Goal: Task Accomplishment & Management: Use online tool/utility

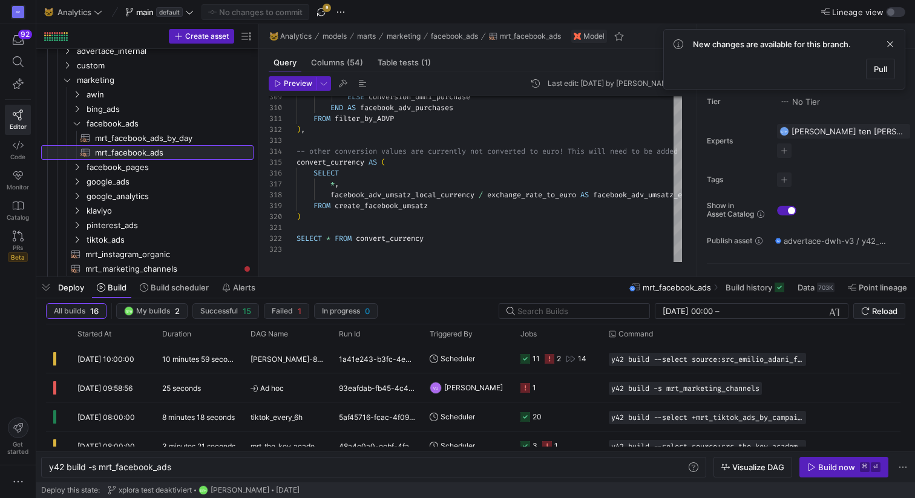
scroll to position [109, 0]
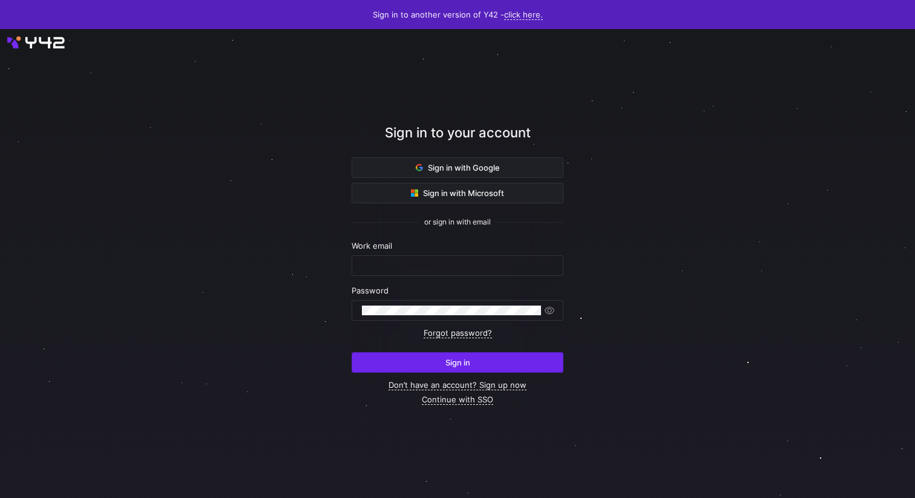
type input "renate.perez@intermate.de"
click at [446, 364] on span "Sign in" at bounding box center [457, 363] width 25 height 10
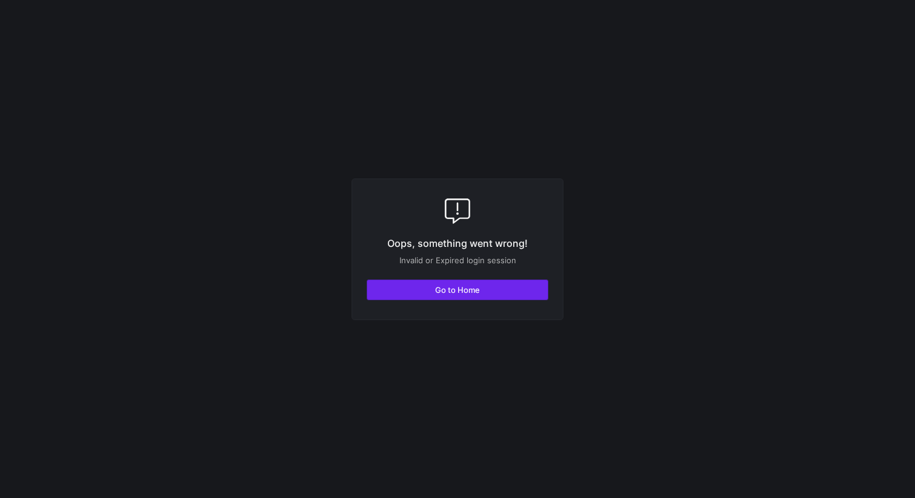
click at [451, 289] on span "Go to Home" at bounding box center [457, 290] width 45 height 10
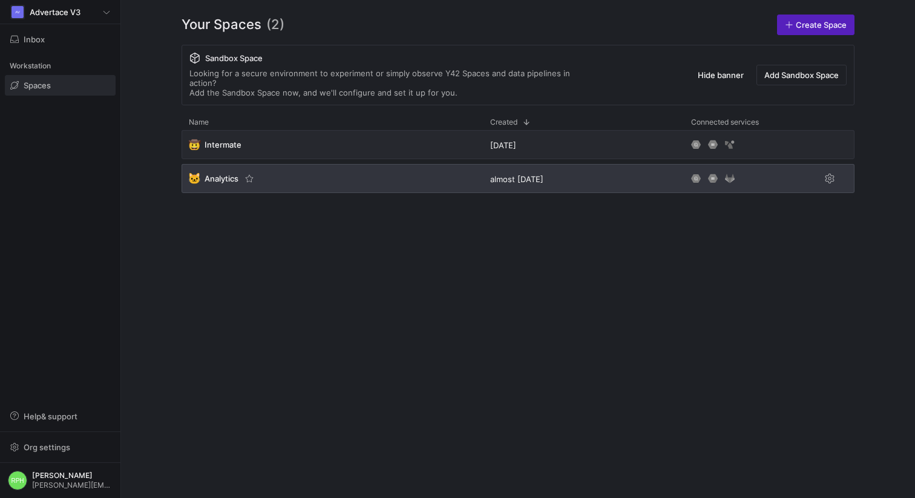
click at [229, 174] on span "Analytics" at bounding box center [222, 179] width 34 height 10
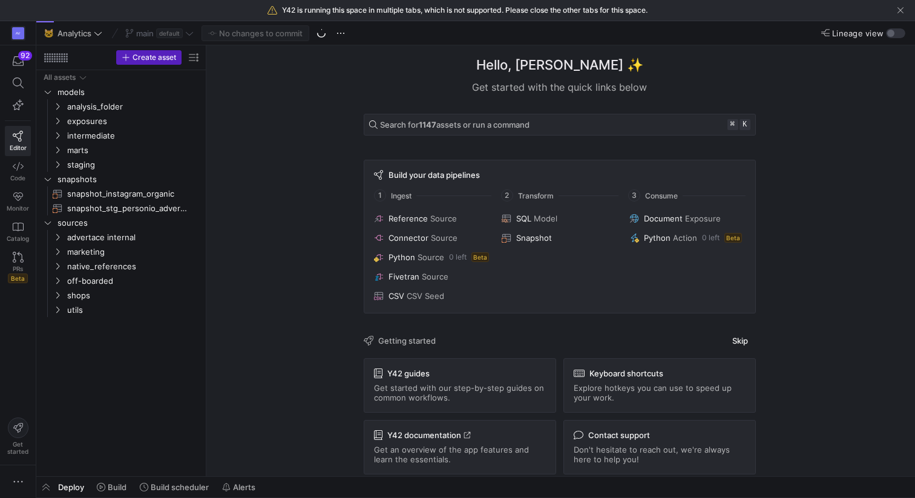
click at [188, 38] on div "main default" at bounding box center [159, 33] width 74 height 16
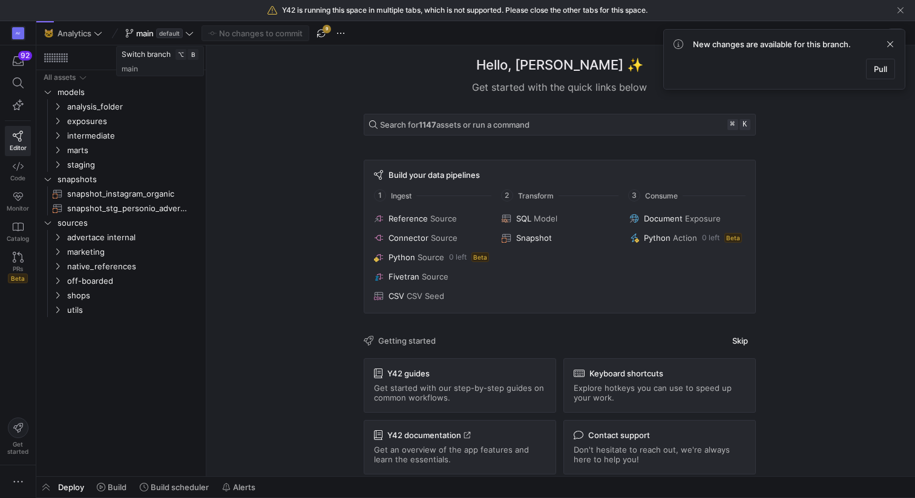
click at [188, 38] on span at bounding box center [159, 33] width 73 height 15
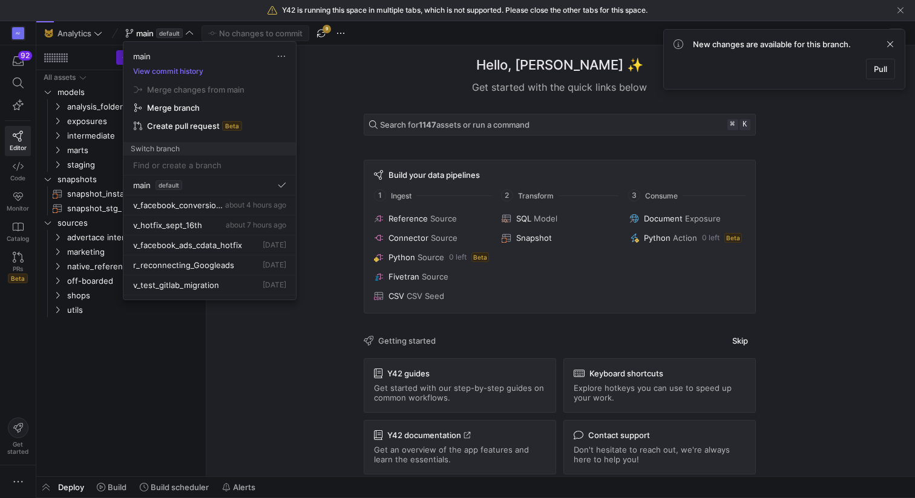
click at [321, 36] on div at bounding box center [457, 249] width 915 height 498
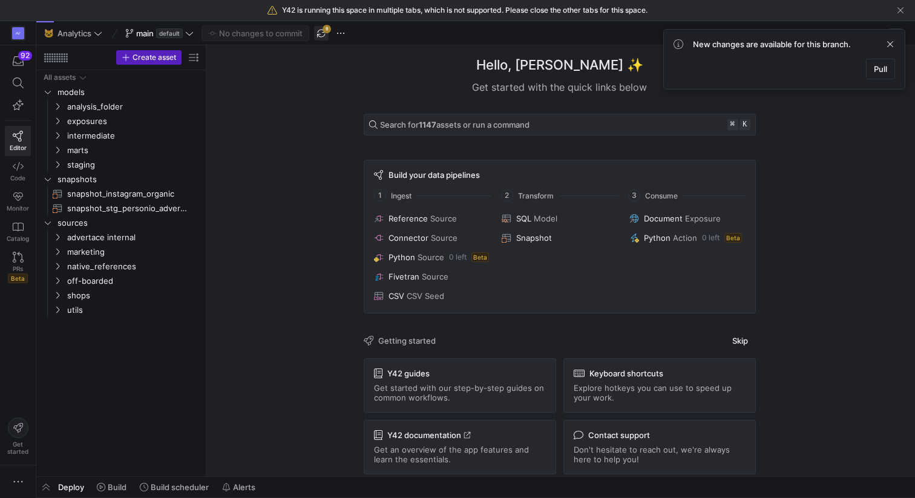
click at [321, 36] on span "button" at bounding box center [321, 33] width 15 height 15
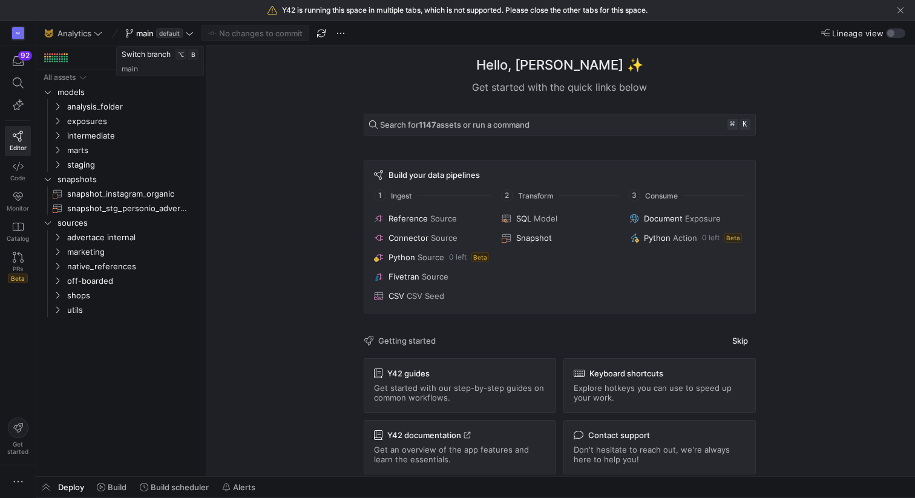
click at [191, 37] on icon at bounding box center [189, 33] width 8 height 8
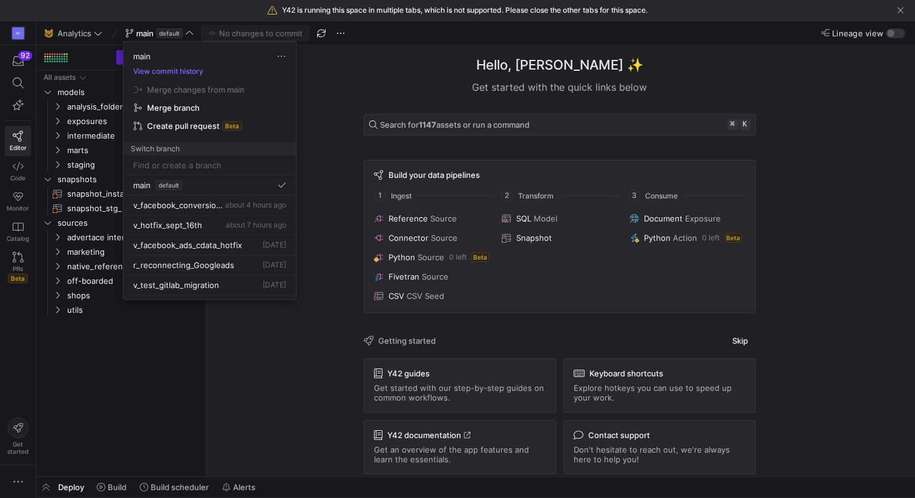
click at [185, 162] on input at bounding box center [209, 165] width 153 height 10
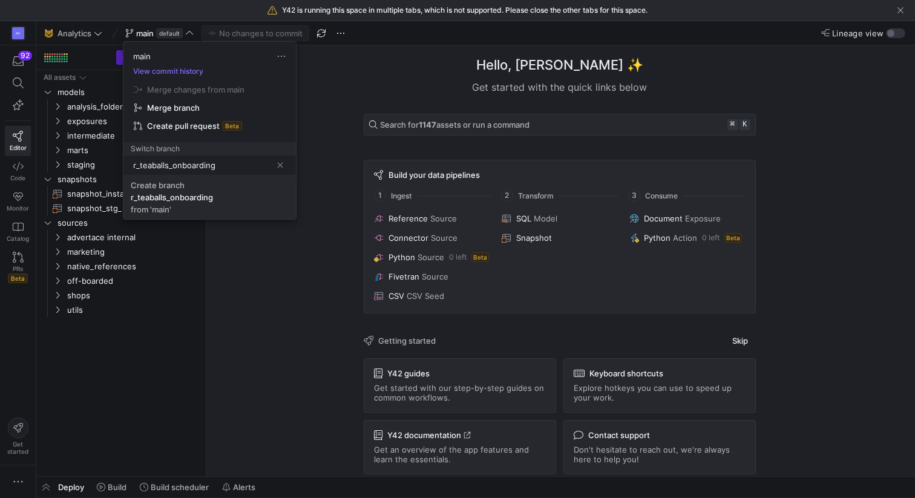
type input "r_teaballs_onboarding"
click at [171, 198] on div "r_teaballs_onboarding" at bounding box center [172, 197] width 82 height 10
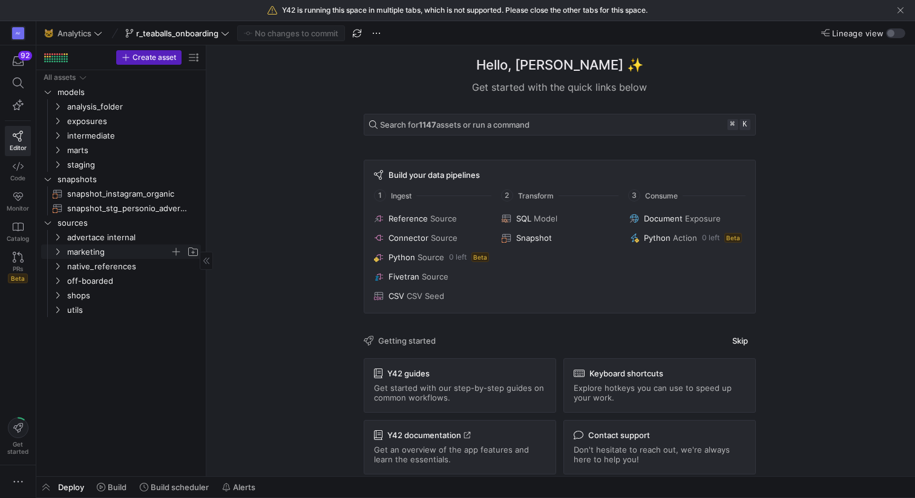
click at [82, 253] on span "marketing" at bounding box center [118, 252] width 103 height 14
click at [58, 252] on icon at bounding box center [57, 251] width 8 height 7
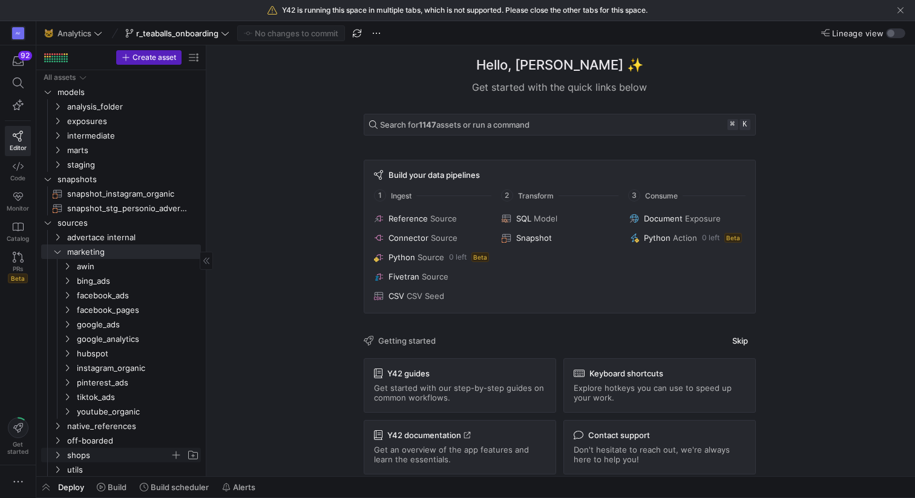
click at [59, 452] on icon "Press SPACE to select this row." at bounding box center [57, 455] width 8 height 7
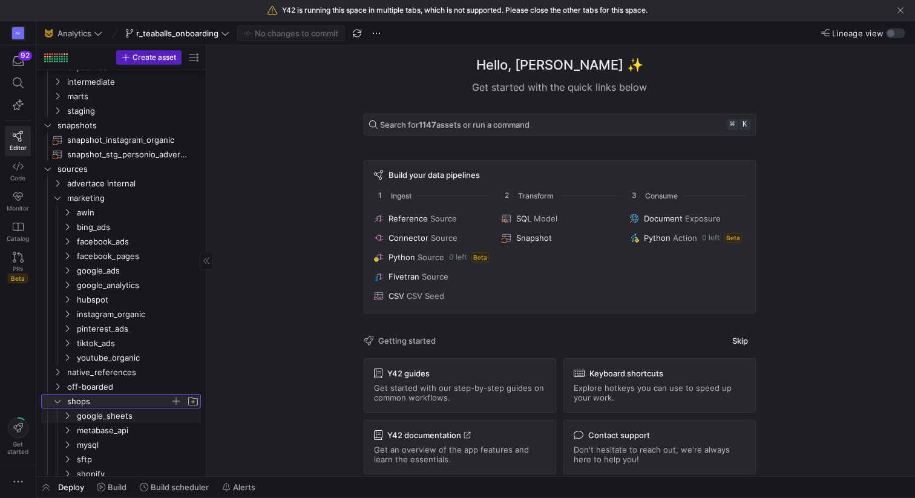
scroll to position [88, 0]
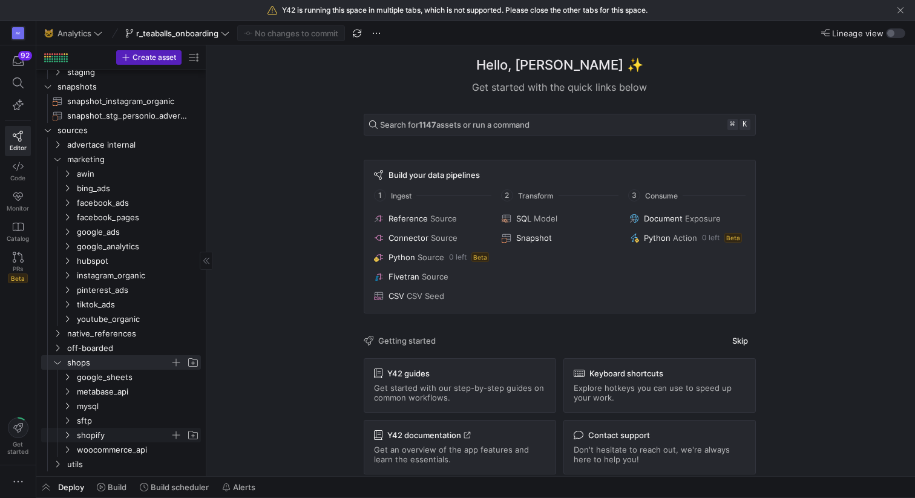
click at [71, 438] on icon "Press SPACE to select this row." at bounding box center [67, 435] width 8 height 7
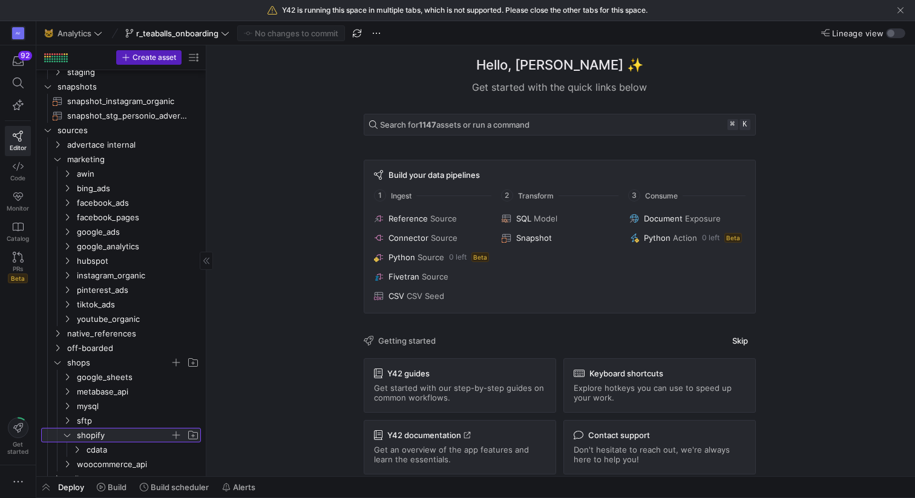
scroll to position [102, 0]
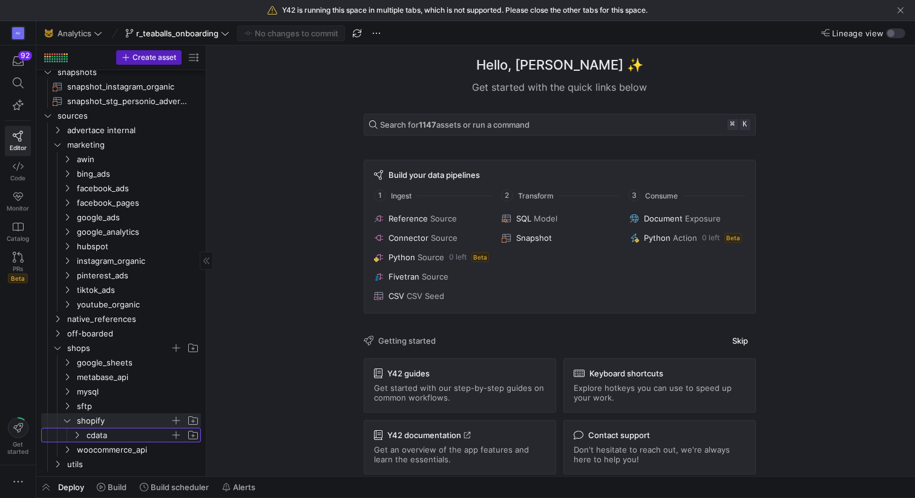
click at [76, 432] on icon "Press SPACE to select this row." at bounding box center [77, 435] width 8 height 7
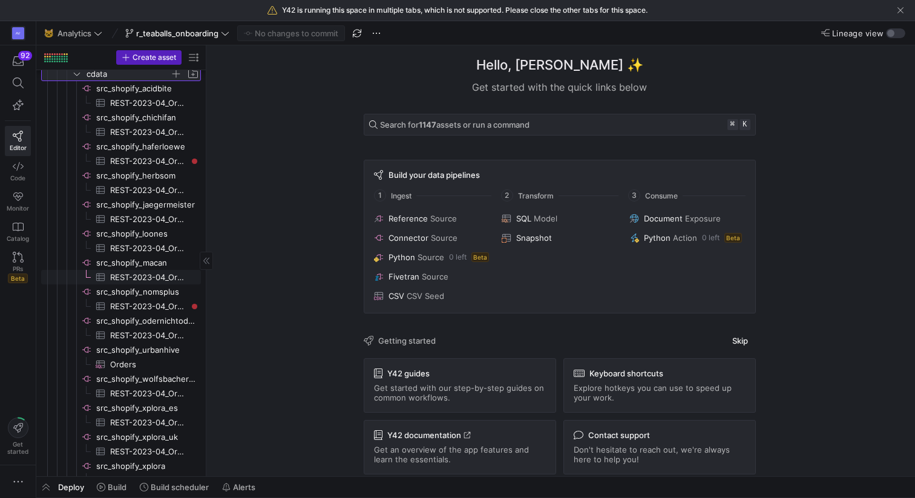
scroll to position [439, 0]
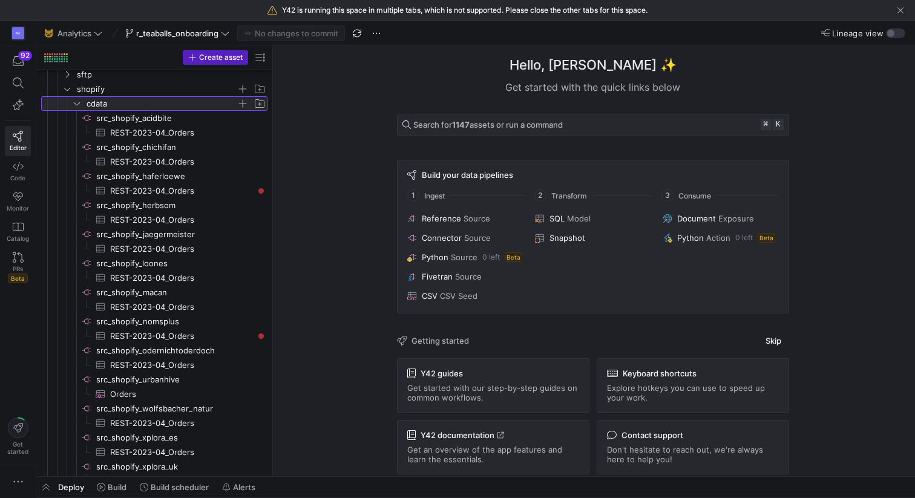
drag, startPoint x: 207, startPoint y: 156, endPoint x: 278, endPoint y: 157, distance: 70.8
click at [247, 102] on span "button" at bounding box center [247, 103] width 12 height 12
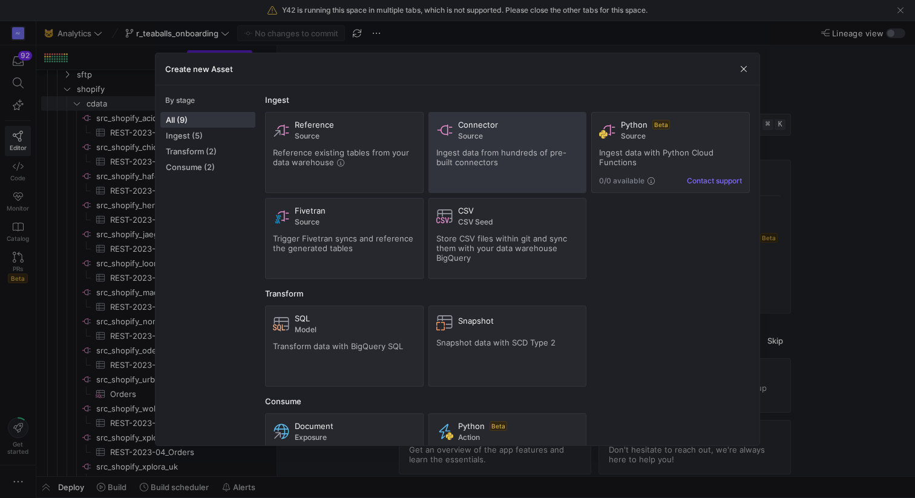
click at [464, 168] on div "Connector Source Ingest data from hundreds of pre-built connectors" at bounding box center [507, 152] width 143 height 65
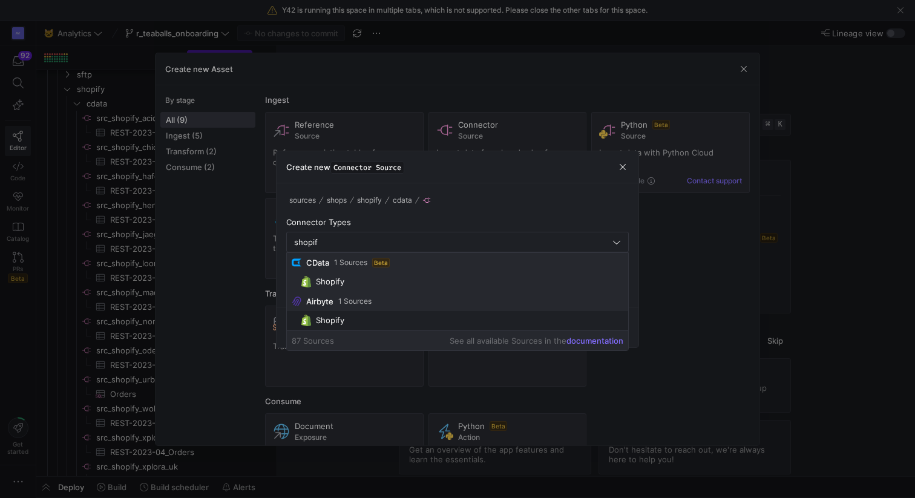
click at [402, 284] on span "Shopify" at bounding box center [462, 281] width 322 height 11
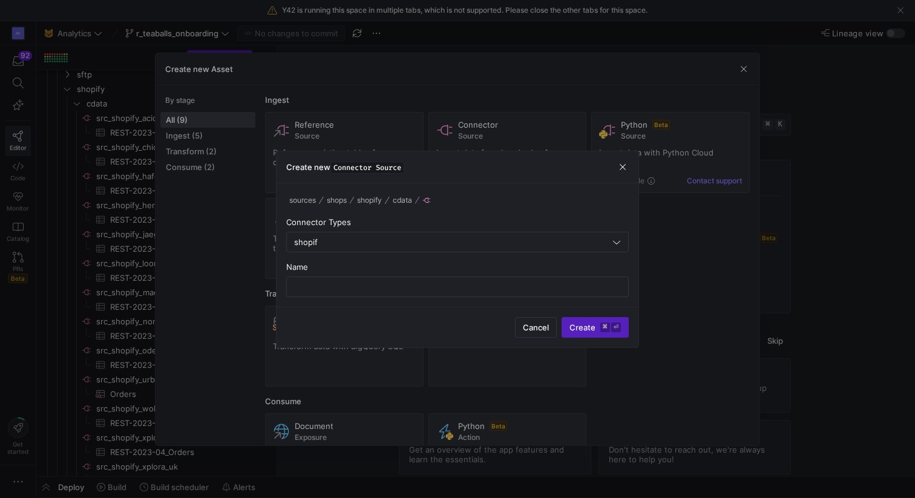
type input "Shopify"
click at [436, 283] on input "text" at bounding box center [458, 287] width 322 height 10
type input "src_shopify_teaballs"
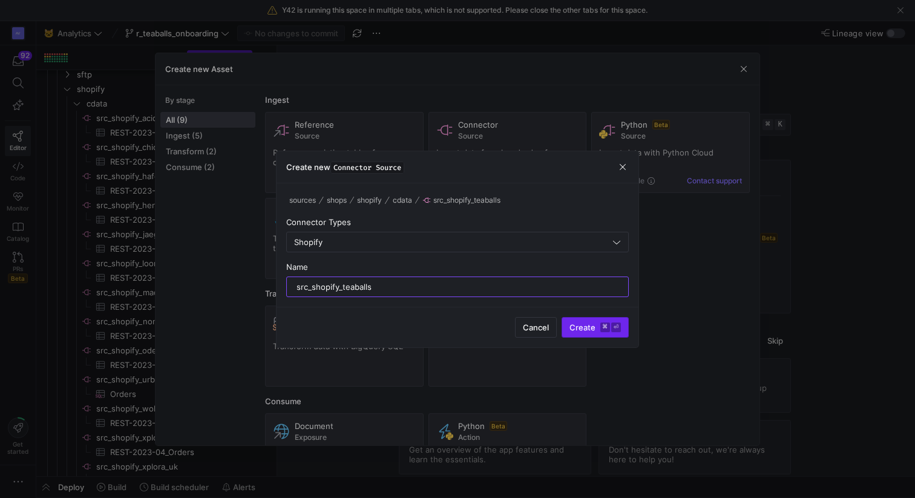
click at [586, 327] on span "Create ⌘ ⏎" at bounding box center [595, 328] width 51 height 10
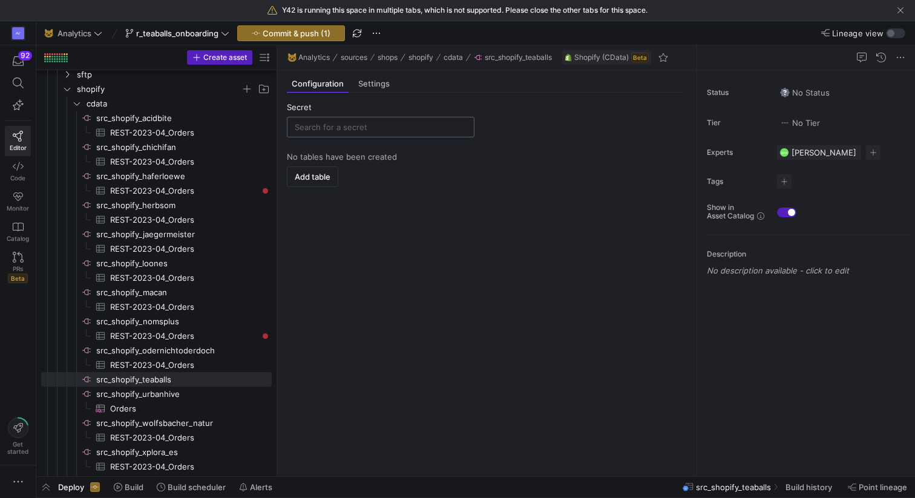
click at [347, 120] on div at bounding box center [381, 126] width 172 height 19
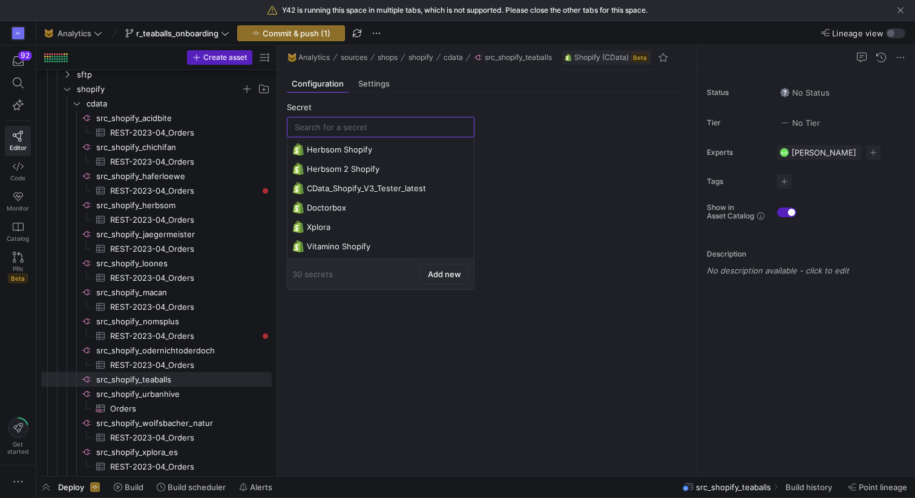
click at [432, 276] on span "Add new" at bounding box center [444, 274] width 33 height 10
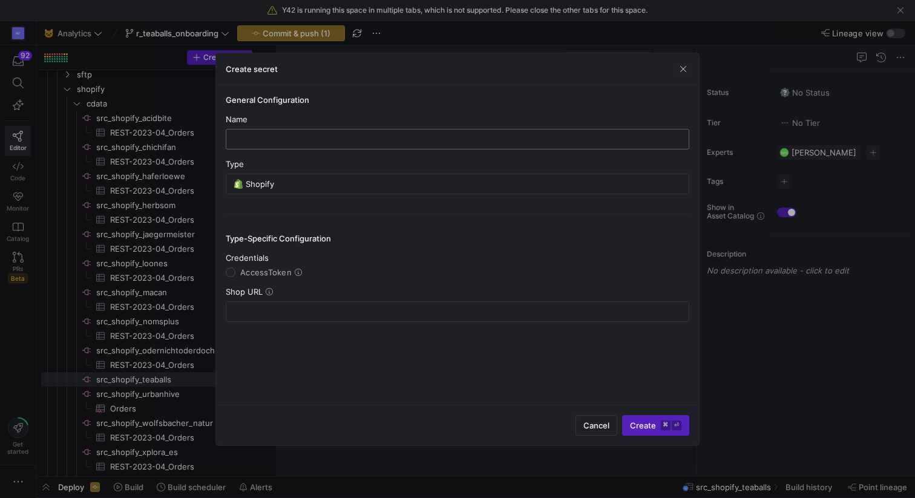
click at [335, 136] on input "text" at bounding box center [457, 139] width 443 height 10
type input "Teaballs Shopify"
click at [232, 270] on input "AccessToken" at bounding box center [231, 273] width 10 height 10
radio input "true"
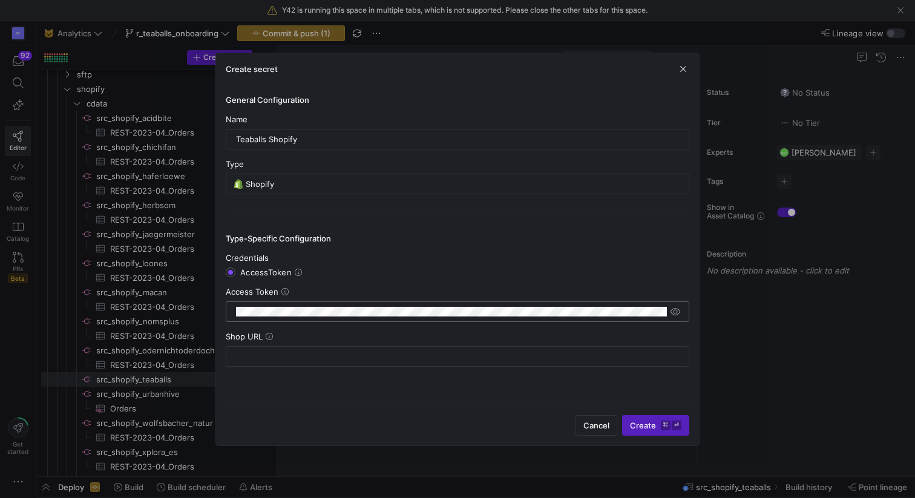
click at [309, 317] on div at bounding box center [451, 311] width 431 height 19
click at [439, 280] on y42-single-select-field-with-nested-form "Credentials AccessToken Access Token" at bounding box center [458, 287] width 464 height 69
click at [268, 335] on icon at bounding box center [269, 336] width 7 height 7
click at [267, 335] on icon at bounding box center [269, 336] width 7 height 7
click at [269, 338] on icon at bounding box center [269, 336] width 7 height 7
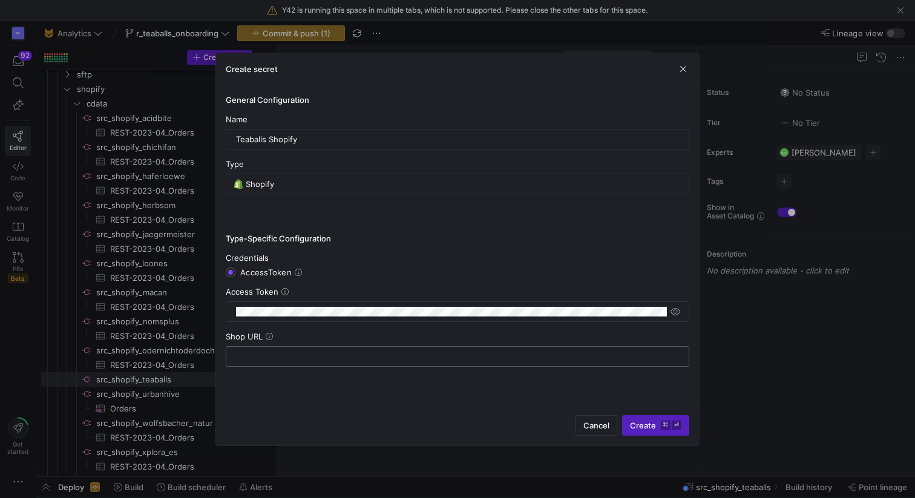
click at [332, 361] on div at bounding box center [457, 356] width 443 height 19
paste input "[DOMAIN_NAME]"
type input "[URL][DOMAIN_NAME]"
click at [365, 384] on div "General Configuration Name Teaballs Shopify Type Shopify Type-Specific Configur…" at bounding box center [457, 245] width 483 height 320
click at [682, 314] on div at bounding box center [458, 311] width 464 height 21
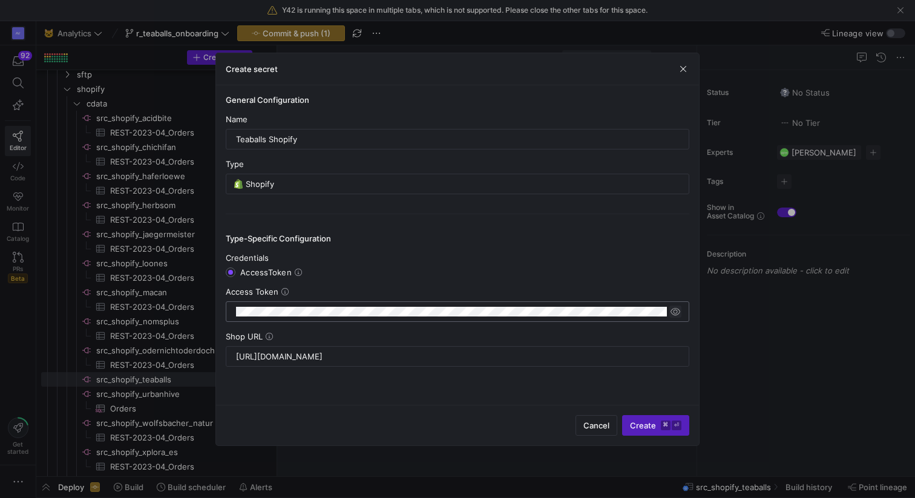
click at [678, 314] on span "button" at bounding box center [675, 312] width 12 height 12
click at [679, 314] on span "button" at bounding box center [675, 312] width 12 height 12
click at [455, 267] on mat-radio-group "Credentials AccessToken" at bounding box center [458, 265] width 464 height 24
click at [654, 428] on span "Create ⌘ ⏎" at bounding box center [655, 426] width 51 height 10
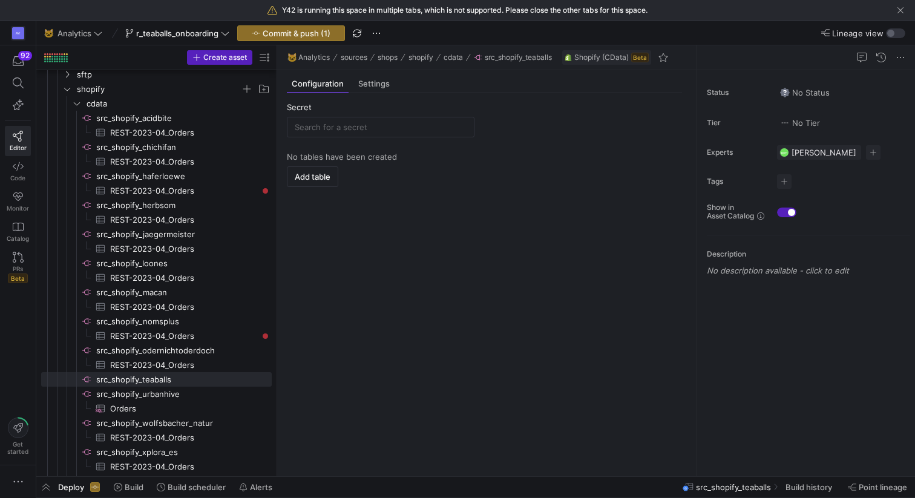
type input "Teaballs Shopify"
click at [320, 33] on span "Commit & push (1)" at bounding box center [297, 33] width 68 height 10
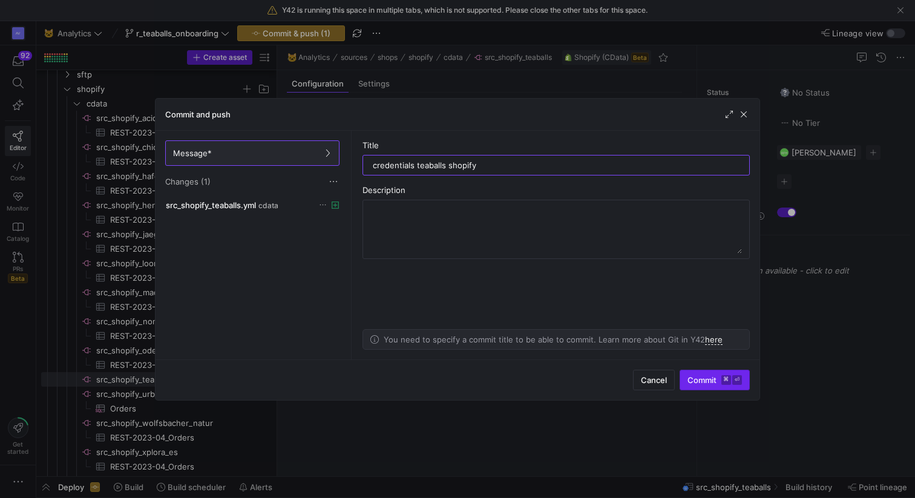
type input "credentials teaballs shopify"
click at [697, 381] on span "Commit ⌘ ⏎" at bounding box center [715, 380] width 54 height 10
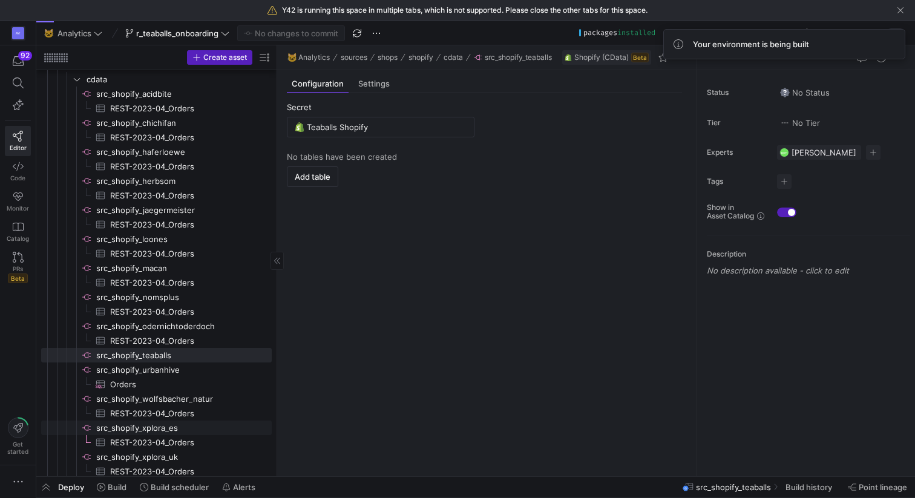
scroll to position [483, 0]
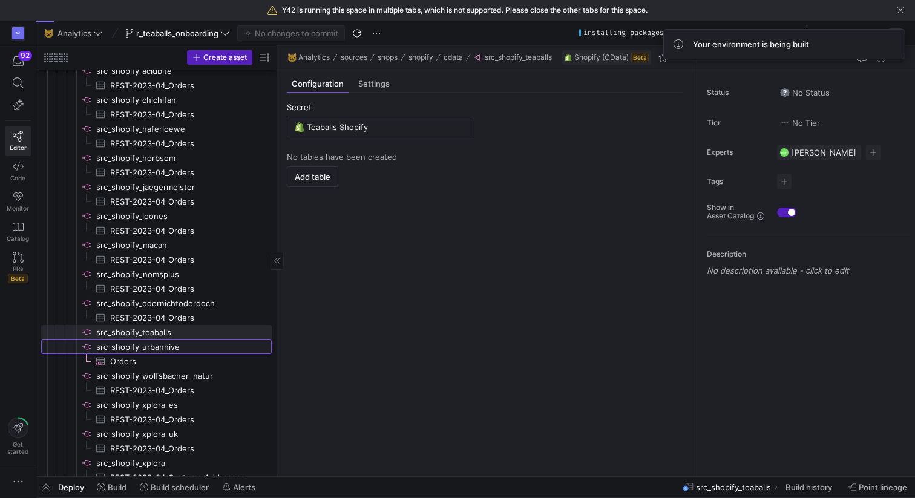
click at [151, 348] on span "src_shopify_urbanhive​​​​​​​​" at bounding box center [183, 347] width 174 height 14
click at [141, 332] on span "src_shopify_teaballs​​​​​​​​" at bounding box center [183, 333] width 174 height 14
type input "Teaballs Shopify"
click at [18, 176] on span "Code" at bounding box center [17, 177] width 15 height 7
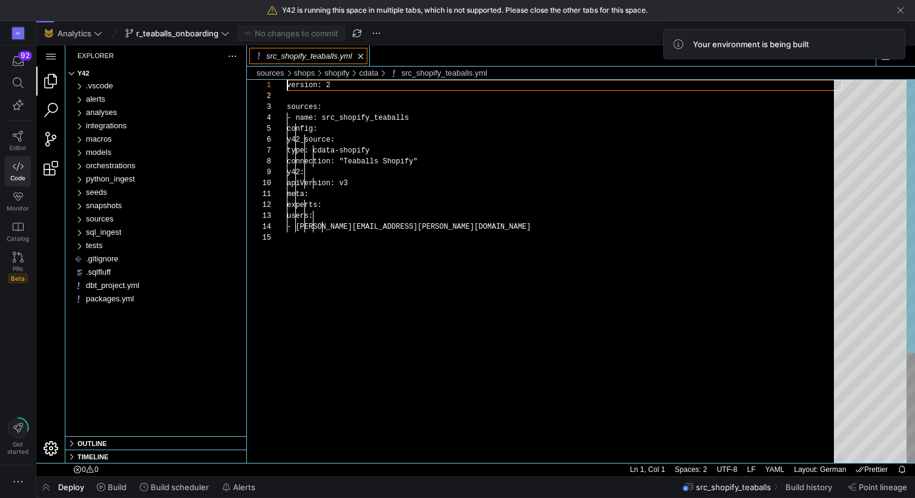
scroll to position [33, 131]
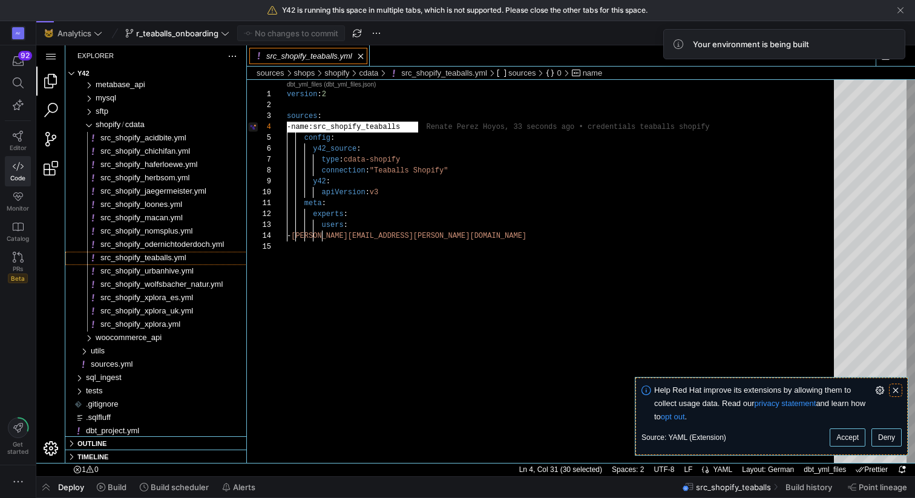
click at [896, 389] on link "Clear Notification (⌘Backspace)" at bounding box center [895, 390] width 13 height 13
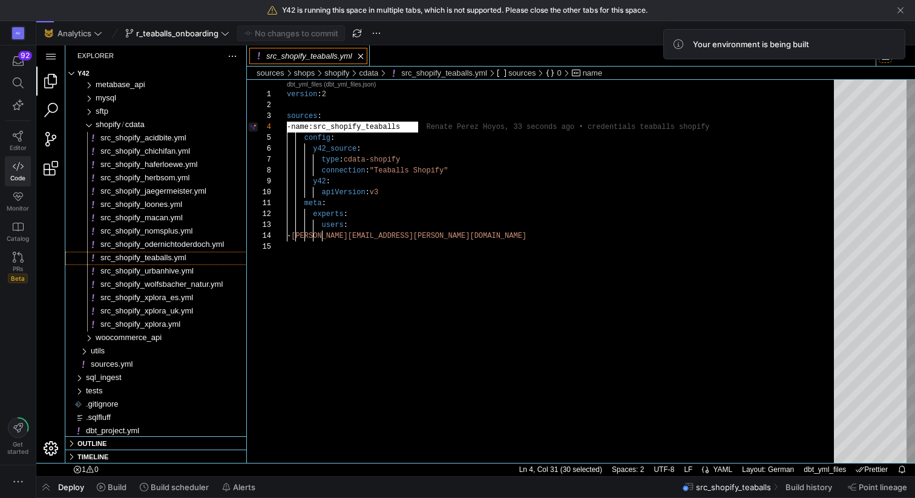
click at [885, 61] on Down"] "Split Editor Right (⌃⇧⌥⌘7)\a[⌥] Split Editor Down" at bounding box center [885, 56] width 13 height 13
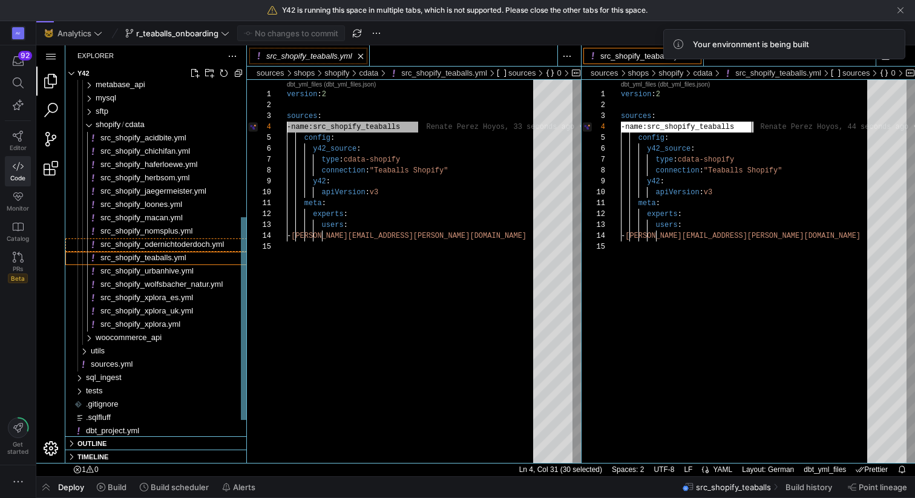
click at [199, 245] on span "src_shopify_odernichtoderdoch.yml" at bounding box center [162, 244] width 124 height 9
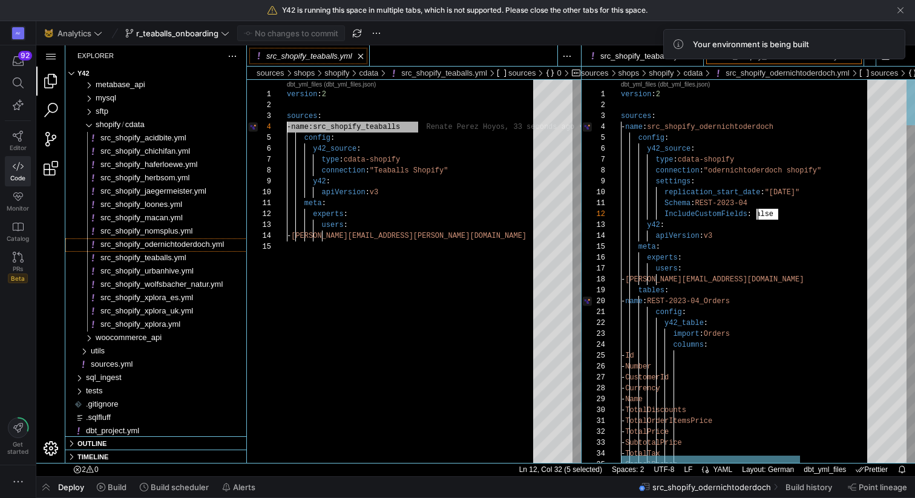
scroll to position [0, 92]
type textarea "version: 2 sources: - name: src_shopify_odernichtoderdoch config: y42_source: t…"
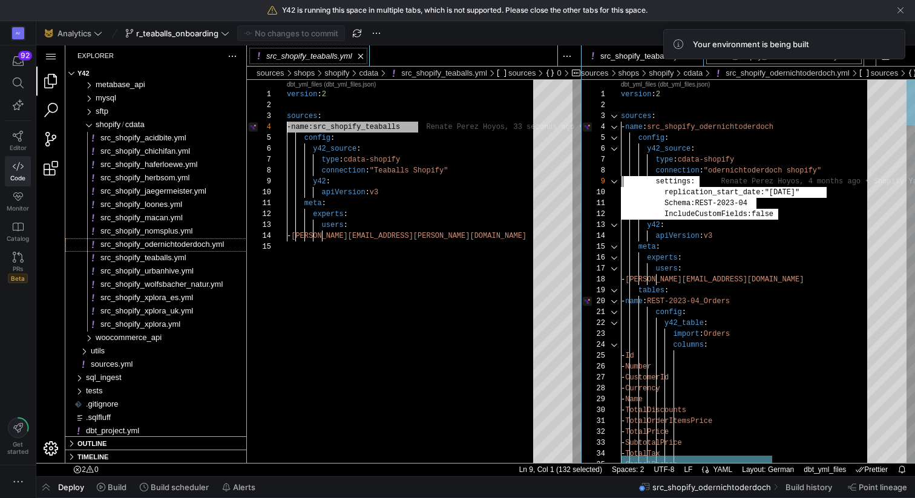
drag, startPoint x: 785, startPoint y: 215, endPoint x: 616, endPoint y: 176, distance: 174.0
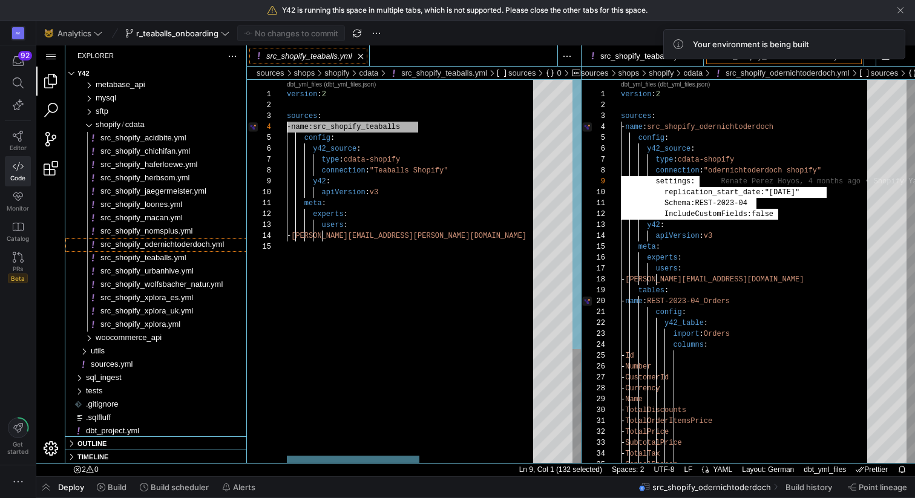
click at [478, 169] on div "version : 2 sources : - name : src_shopify_teaballs config : y42_source : type …" at bounding box center [522, 352] width 471 height 545
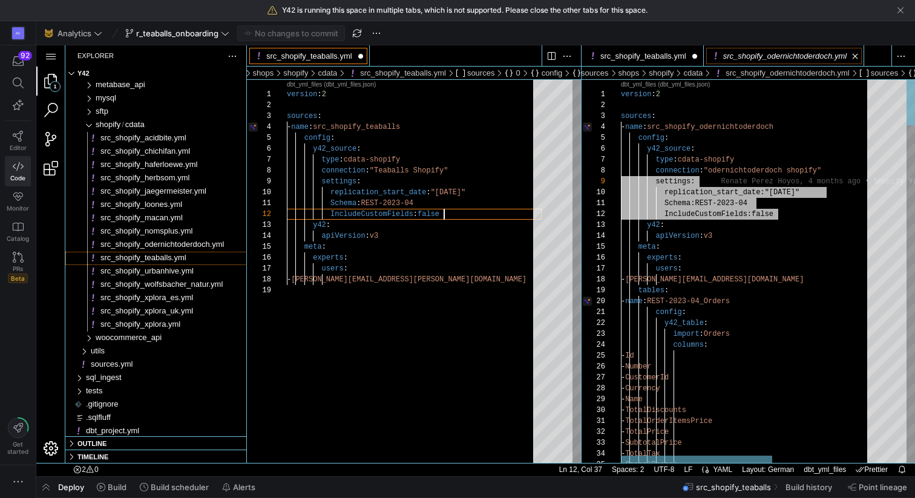
type textarea "Schema: REST-2023-04 IncludeCustomFields: false y42: apiVersion: v3 meta: exper…"
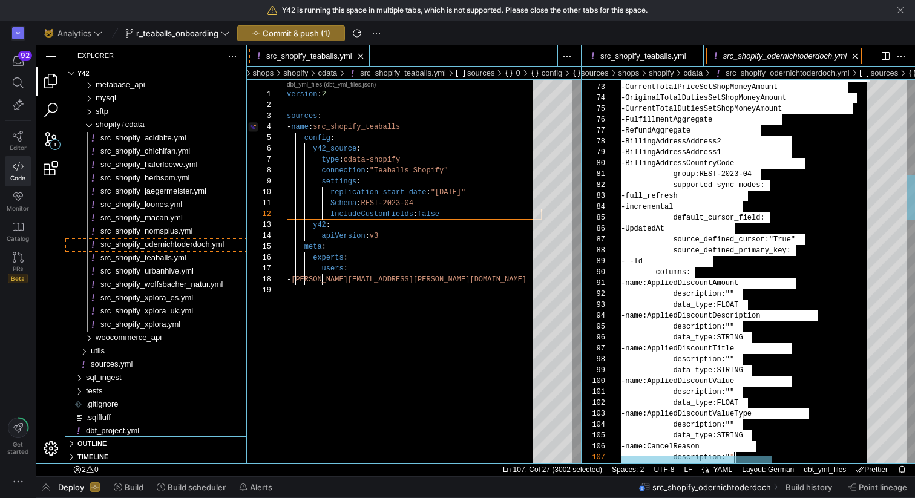
scroll to position [87, 136]
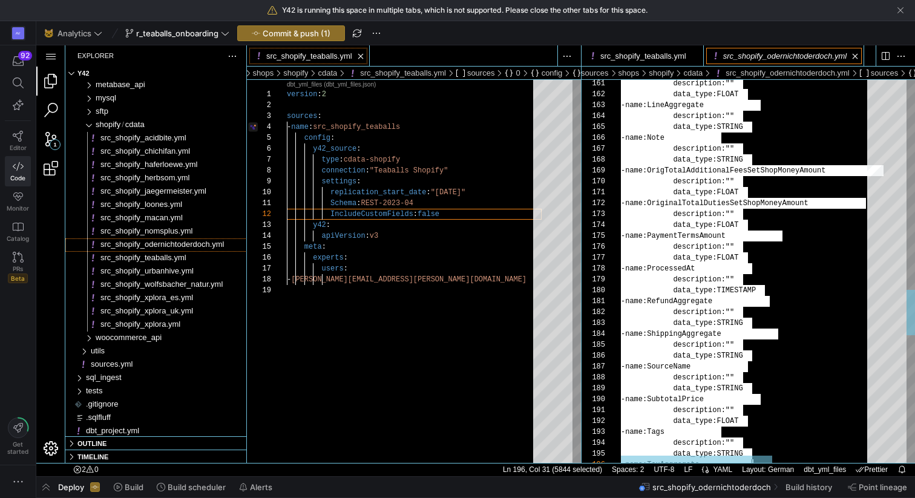
type textarea "Schema: REST-2023-04 IncludeCustomFields: false y42: apiVersion: v3 meta: exper…"
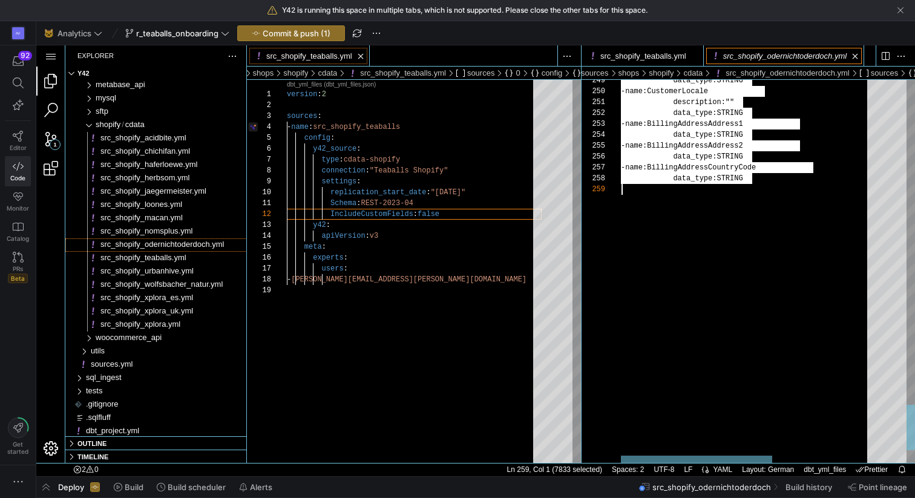
scroll to position [87, 0]
drag, startPoint x: 622, startPoint y: 290, endPoint x: 737, endPoint y: 496, distance: 235.7
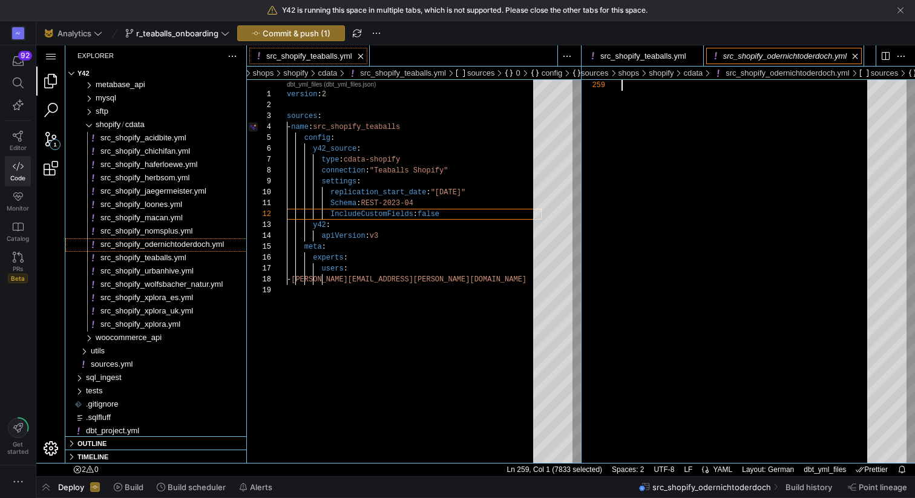
scroll to position [0, 146]
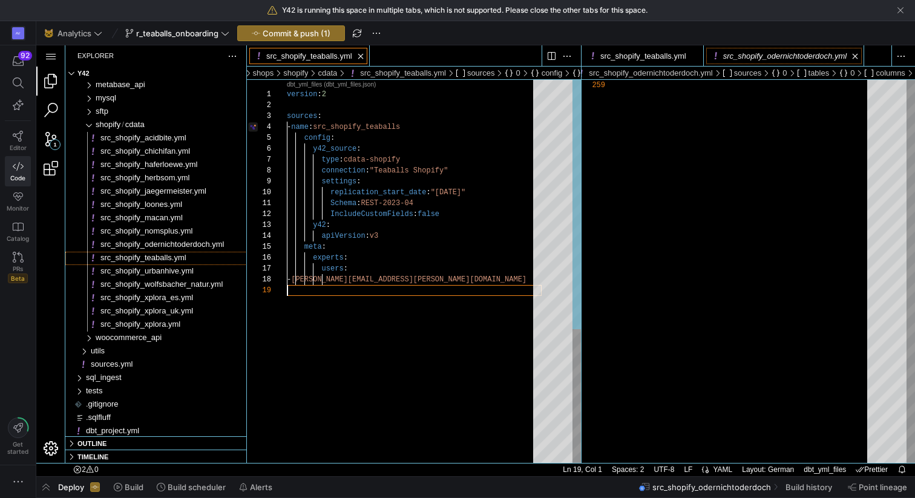
click at [289, 291] on div "version : 2 sources : - name : src_shopify_teaballs config : y42_source : type …" at bounding box center [414, 374] width 255 height 588
type textarea "description: "" data_type: STRING - name: BillingAddressAddress1 data_type: STR…"
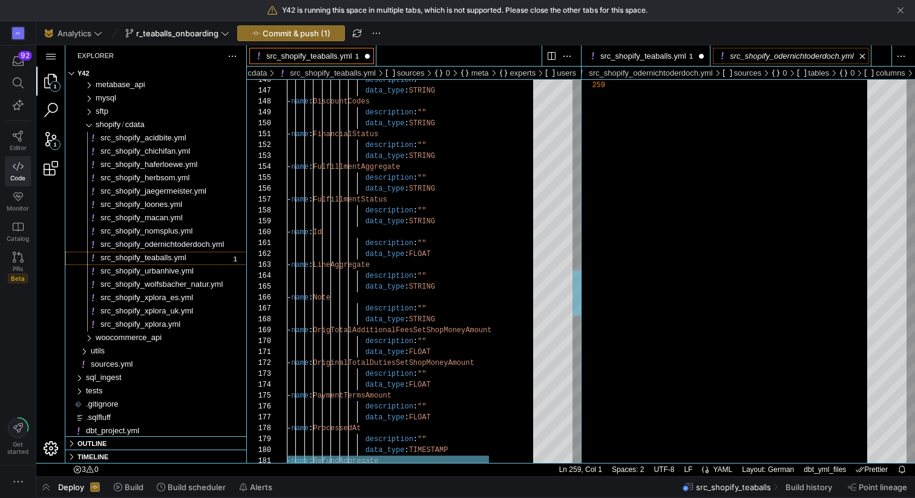
scroll to position [0, 126]
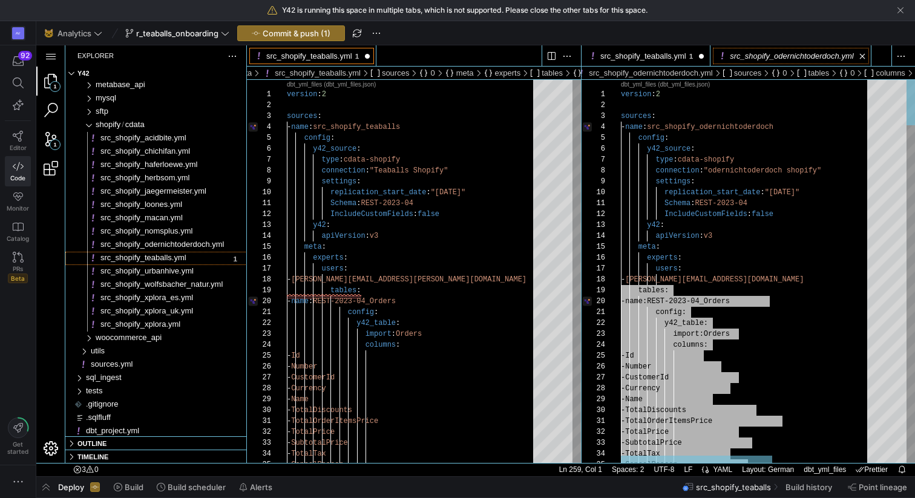
type textarea "Schema: REST-2023-04 IncludeCustomFields: false y42: apiVersion: v3 meta: exper…"
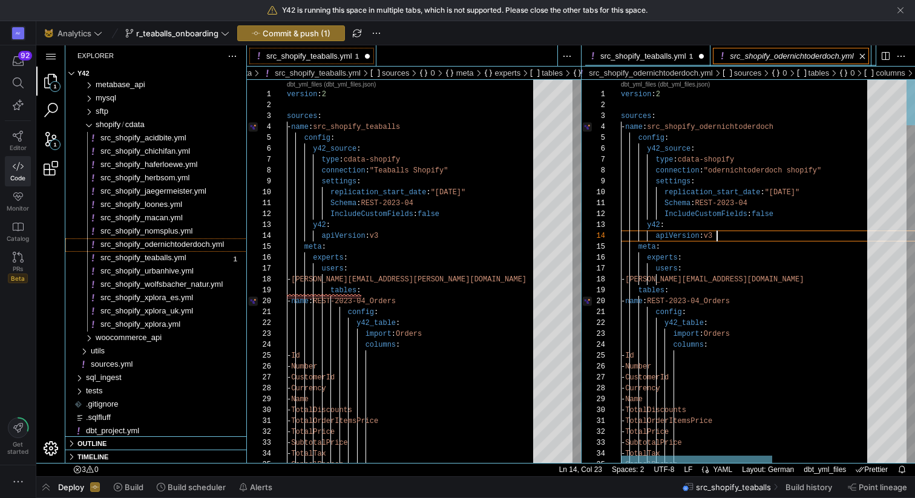
scroll to position [0, 4]
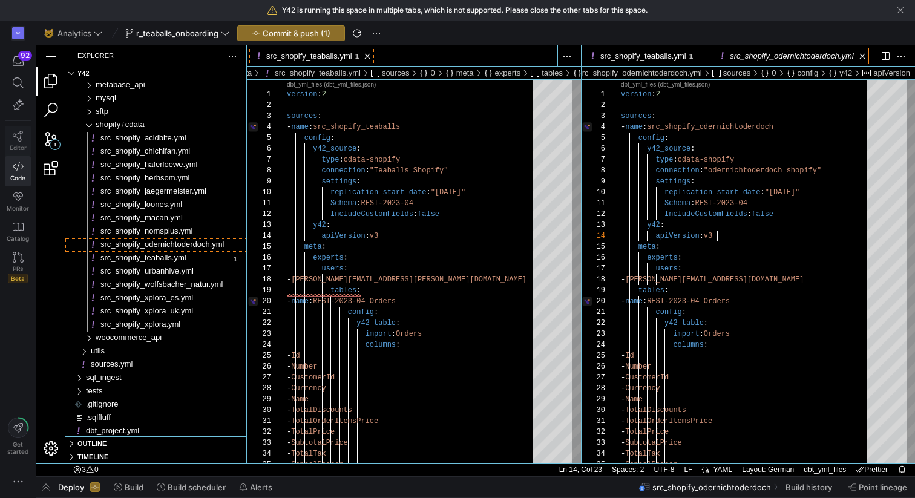
click at [20, 147] on span "Editor" at bounding box center [18, 147] width 17 height 7
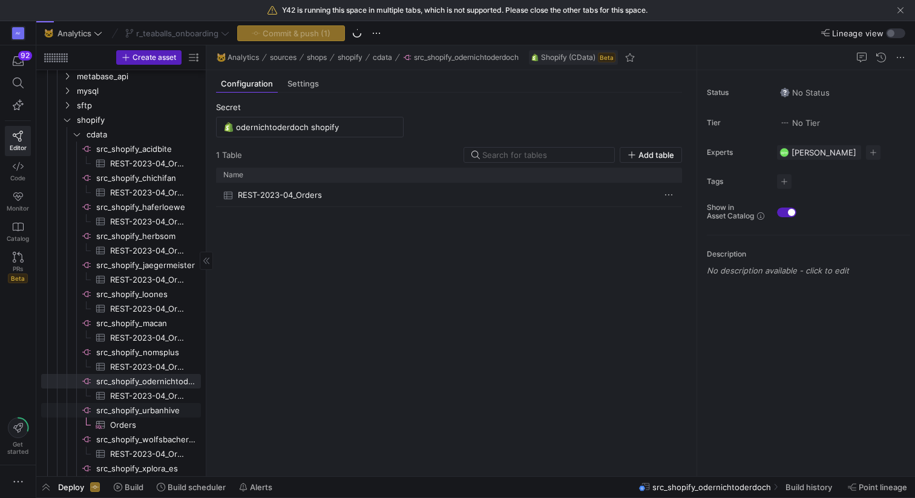
scroll to position [271, 0]
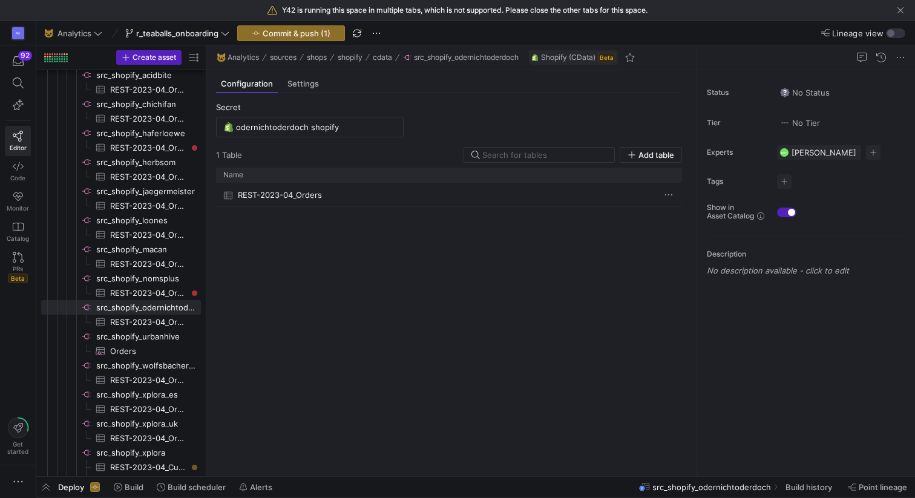
drag, startPoint x: 208, startPoint y: 333, endPoint x: 310, endPoint y: 329, distance: 102.4
click at [310, 329] on div "Secret odernichtoderdoch shopify 1 Table Add table Drag here to set row groups …" at bounding box center [448, 280] width 485 height 374
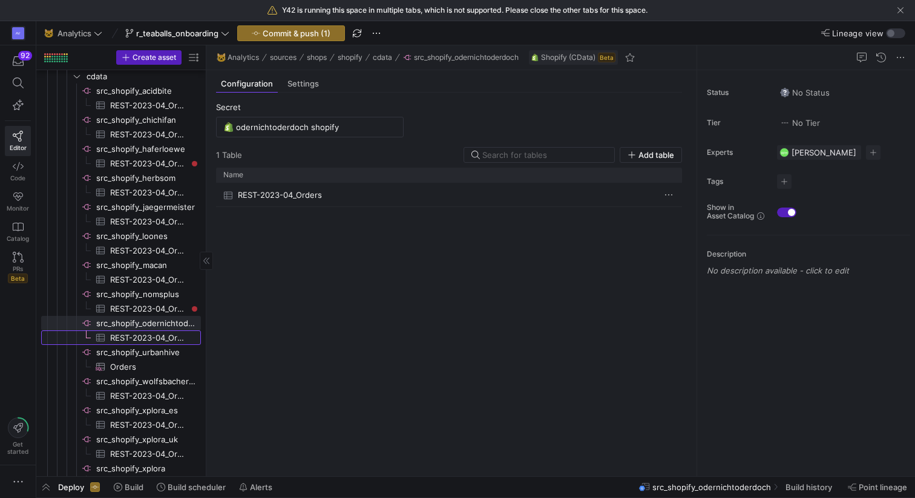
click at [160, 333] on span "REST-2023-04_Orders​​​​​​​​​" at bounding box center [148, 338] width 77 height 14
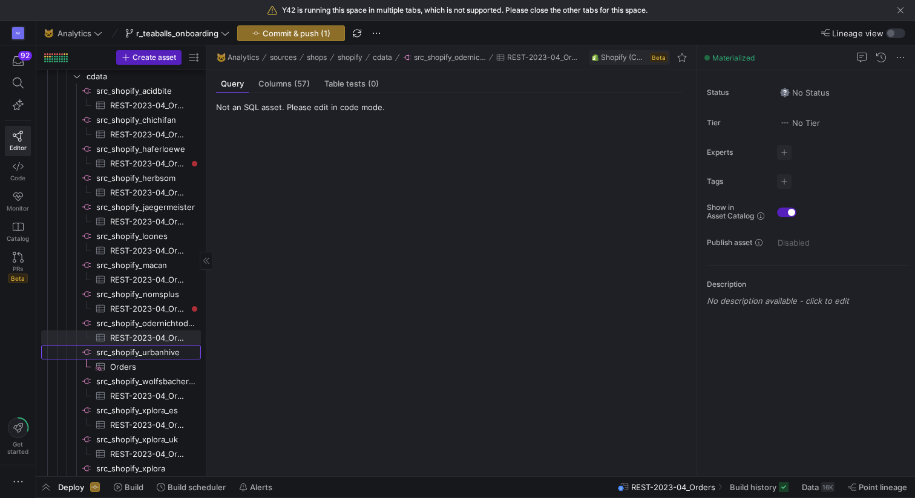
click at [159, 355] on span "src_shopify_urbanhive​​​​​​​​" at bounding box center [147, 353] width 103 height 14
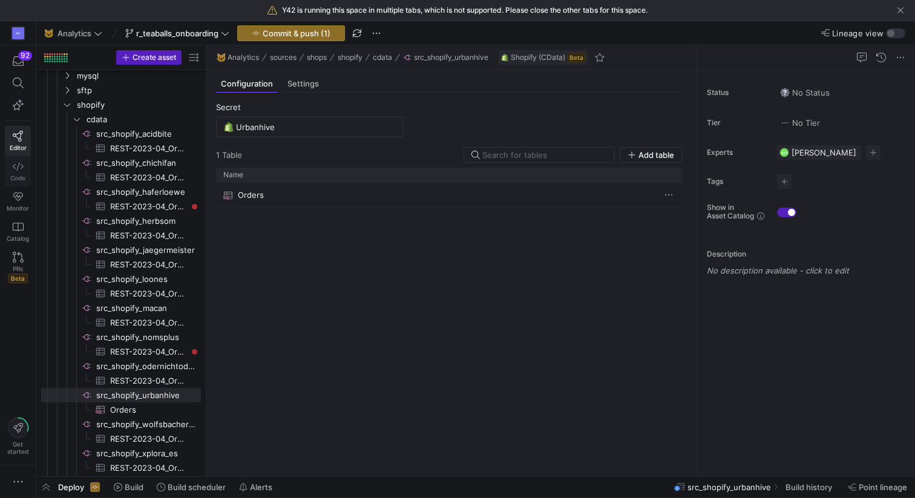
click at [19, 170] on icon at bounding box center [18, 166] width 11 height 11
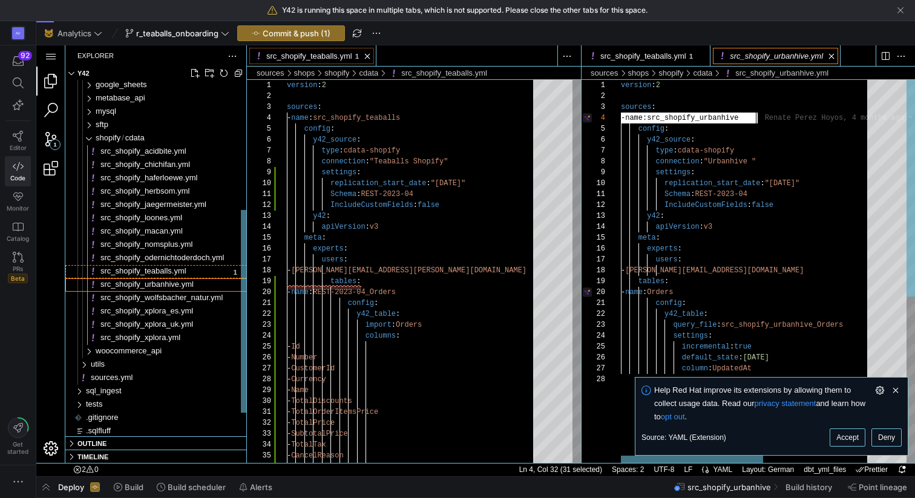
click at [169, 268] on span "src_shopify_teaballs.yml" at bounding box center [143, 270] width 86 height 9
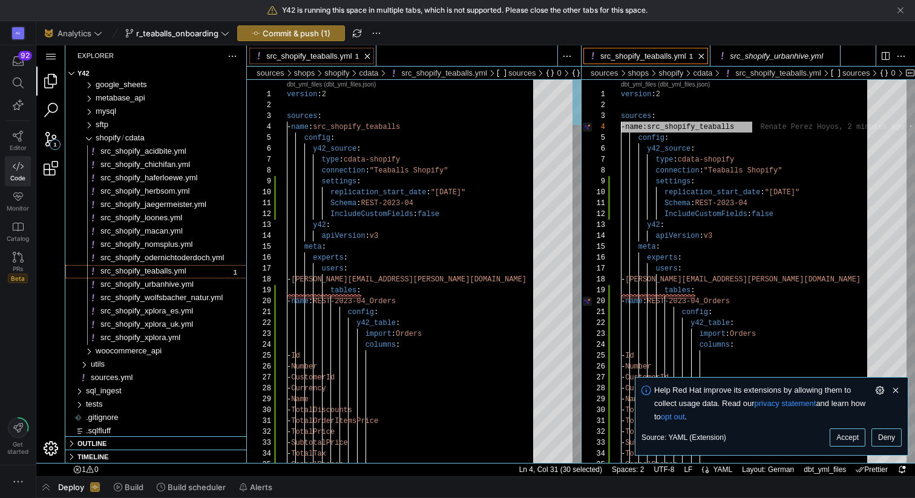
type textarea "Schema: REST-2023-04 IncludeCustomFields: false y42: apiVersion: v3 meta: exper…"
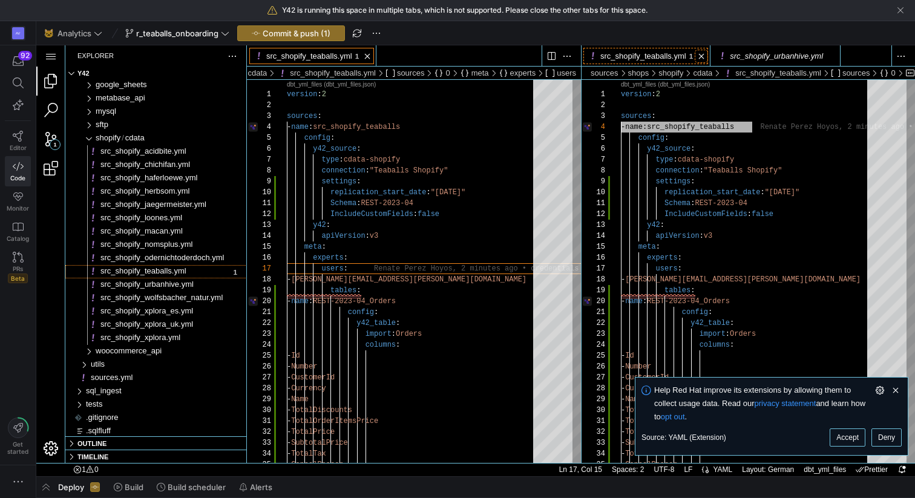
click at [706, 55] on link "Close (⌘W)" at bounding box center [701, 56] width 13 height 13
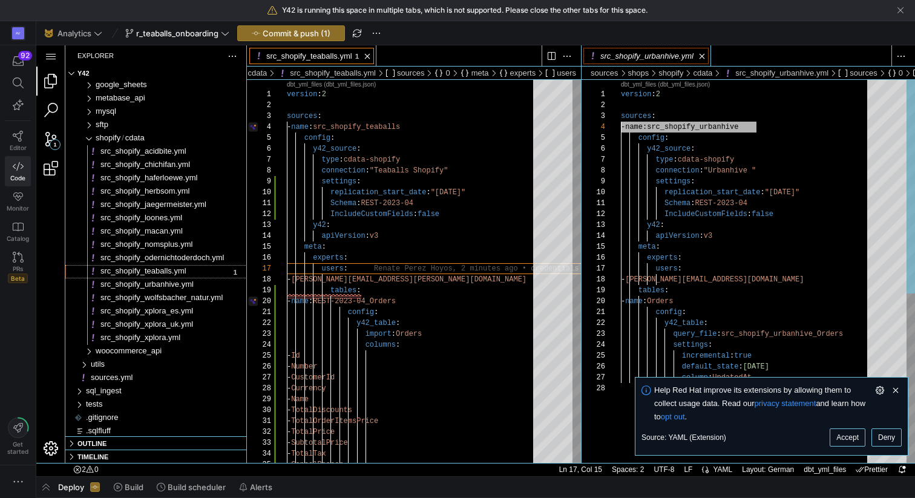
type textarea "Schema: REST-2023-04 IncludeCustomFields: false y42: apiVersion: v3 meta: exper…"
click at [685, 236] on div "version : 2 sources : - name : src_shopify_urbanhive config : y42_source : type…" at bounding box center [748, 423] width 255 height 686
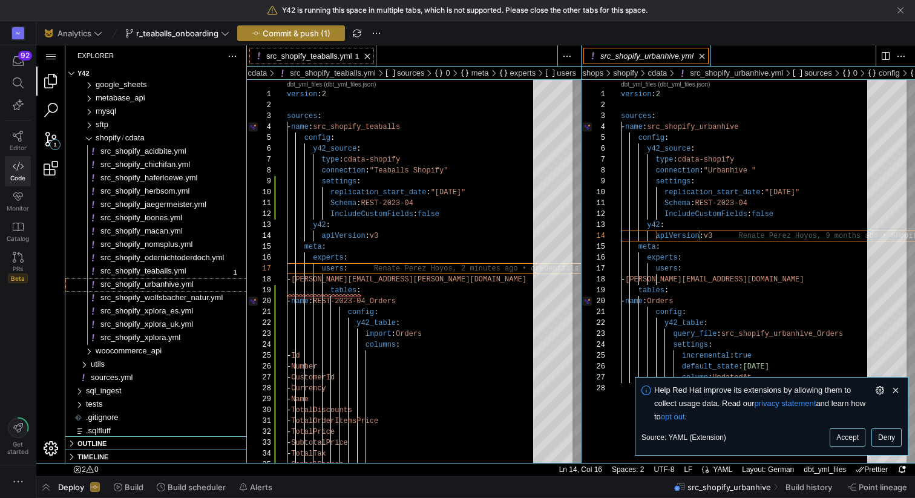
click at [272, 33] on span "Commit & push (1)" at bounding box center [297, 33] width 68 height 10
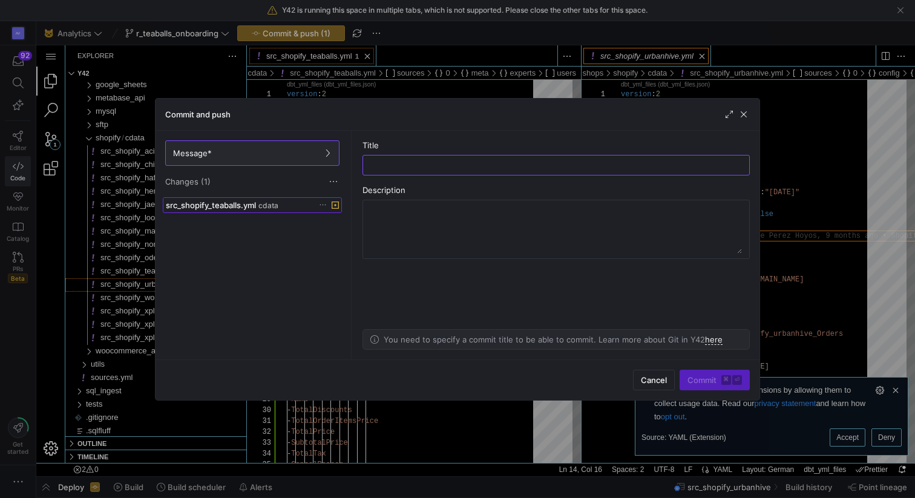
click at [254, 211] on span at bounding box center [252, 205] width 178 height 15
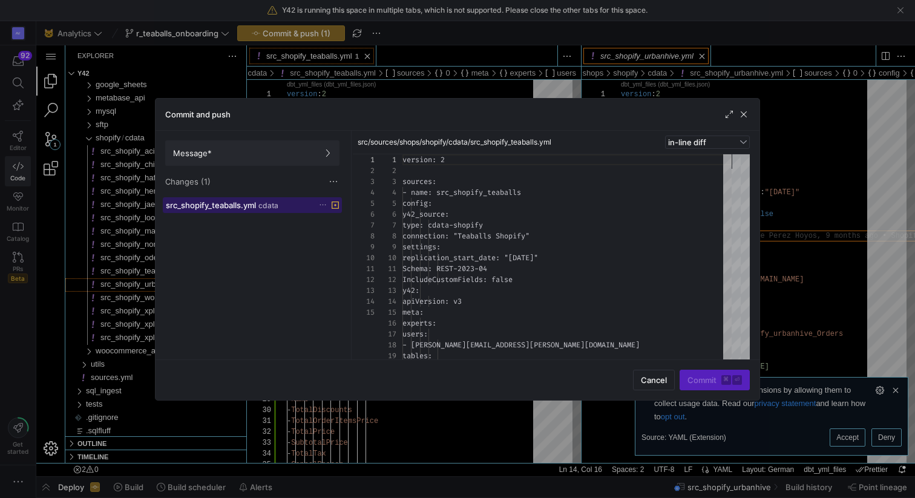
click at [252, 202] on span "src_shopify_teaballs.yml" at bounding box center [211, 205] width 90 height 10
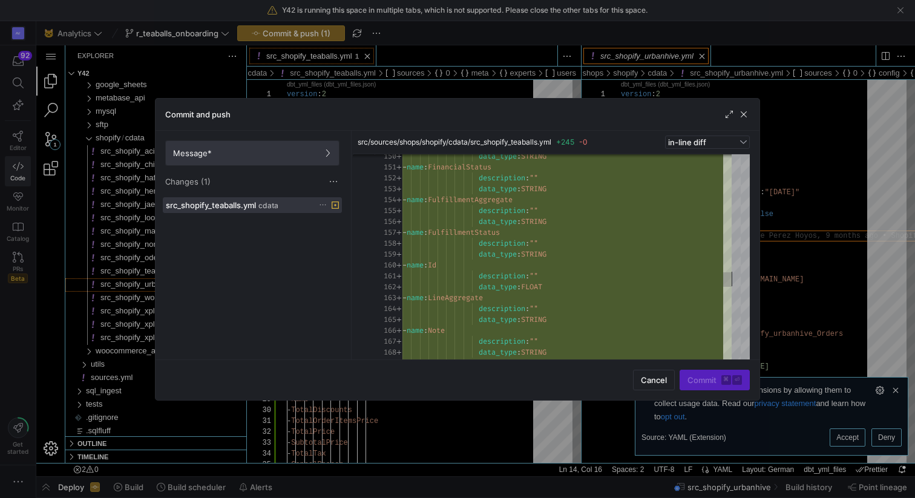
click at [267, 154] on span "Message*" at bounding box center [252, 153] width 159 height 10
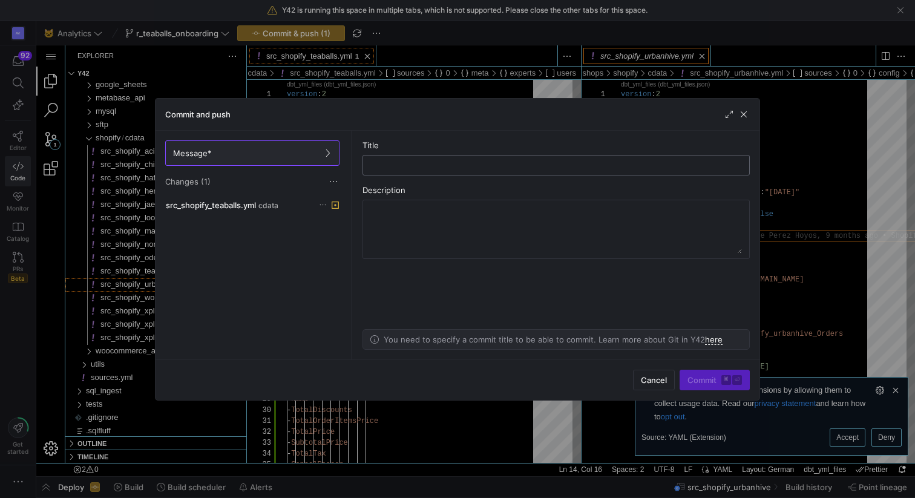
click at [425, 167] on input "text" at bounding box center [556, 165] width 367 height 10
type input "teaballs shopify yaml"
click at [706, 377] on span "Commit ⌘ ⏎" at bounding box center [715, 380] width 54 height 10
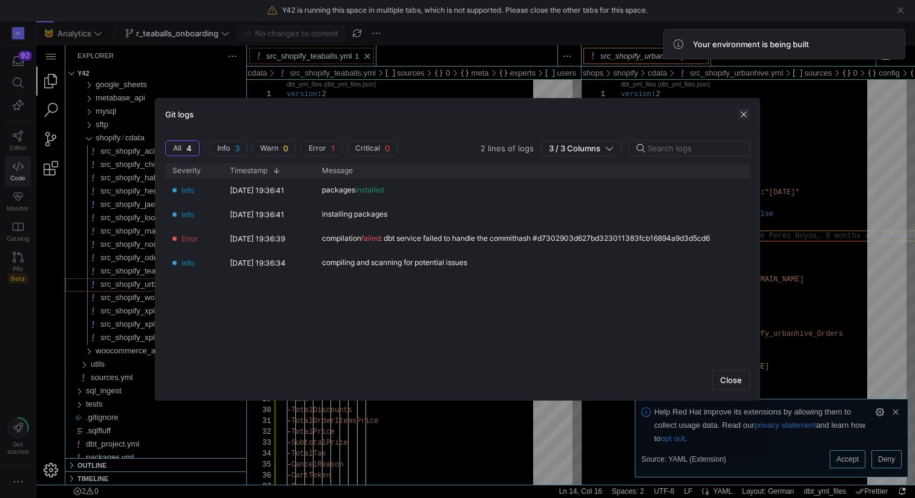
click at [743, 110] on span "button" at bounding box center [744, 114] width 12 height 12
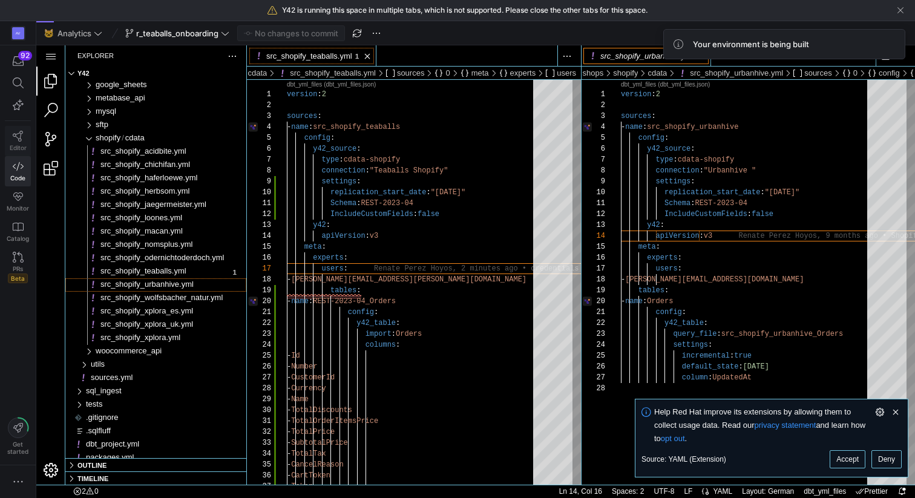
click at [14, 139] on icon at bounding box center [18, 136] width 11 height 11
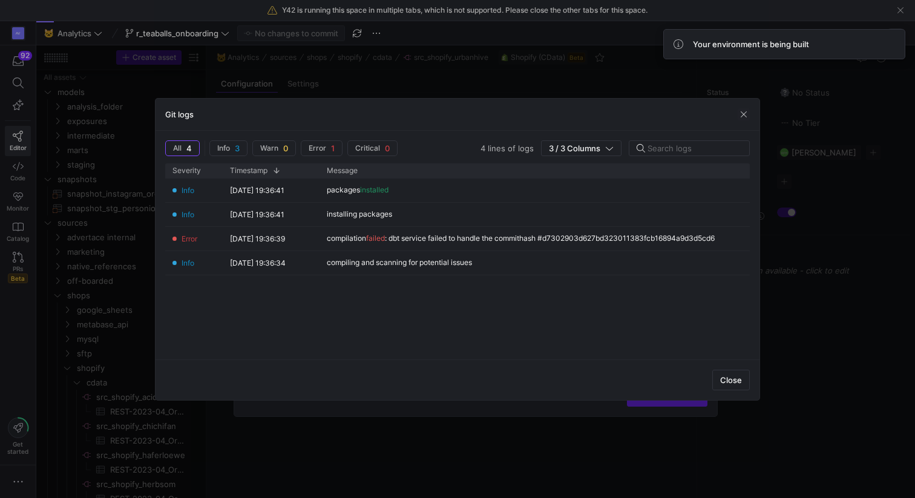
scroll to position [168, 0]
click at [745, 115] on span "button" at bounding box center [744, 114] width 12 height 12
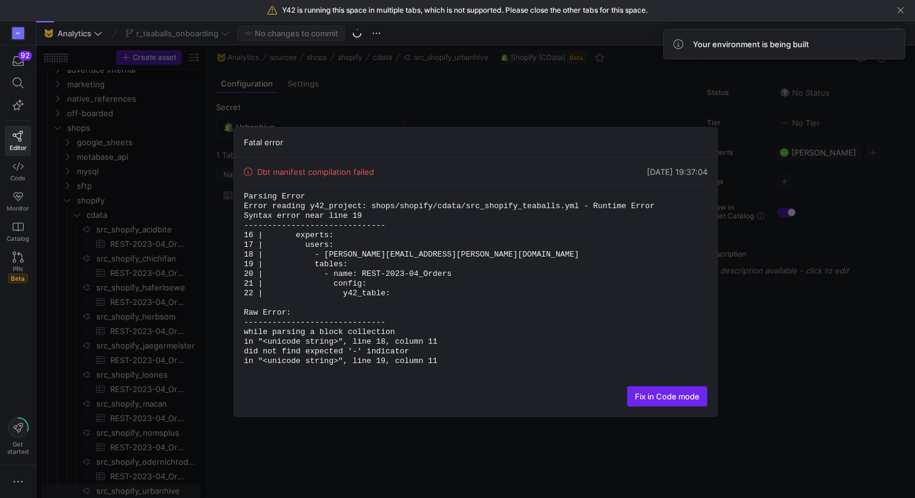
click at [655, 392] on span "Fix in Code mode" at bounding box center [667, 397] width 65 height 10
click at [670, 397] on span "Fix in Code mode" at bounding box center [667, 397] width 65 height 10
click at [13, 174] on span "Code" at bounding box center [17, 177] width 15 height 7
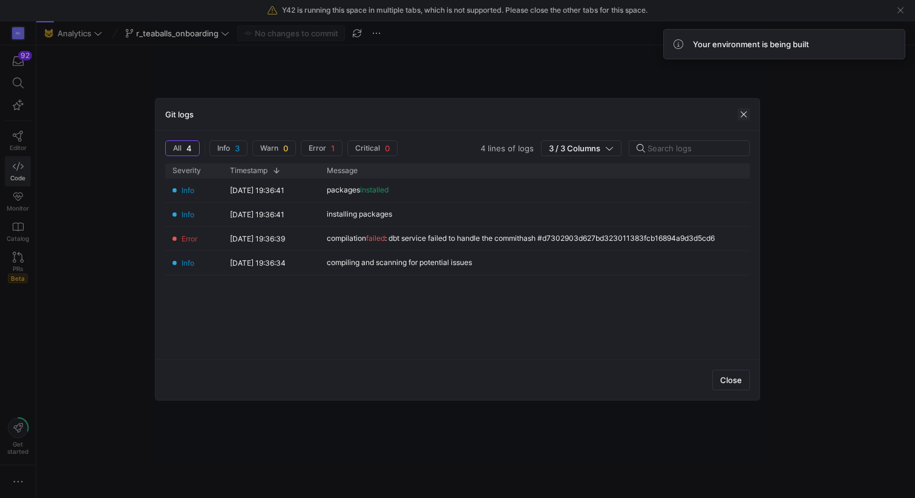
click at [741, 112] on span "button" at bounding box center [744, 114] width 12 height 12
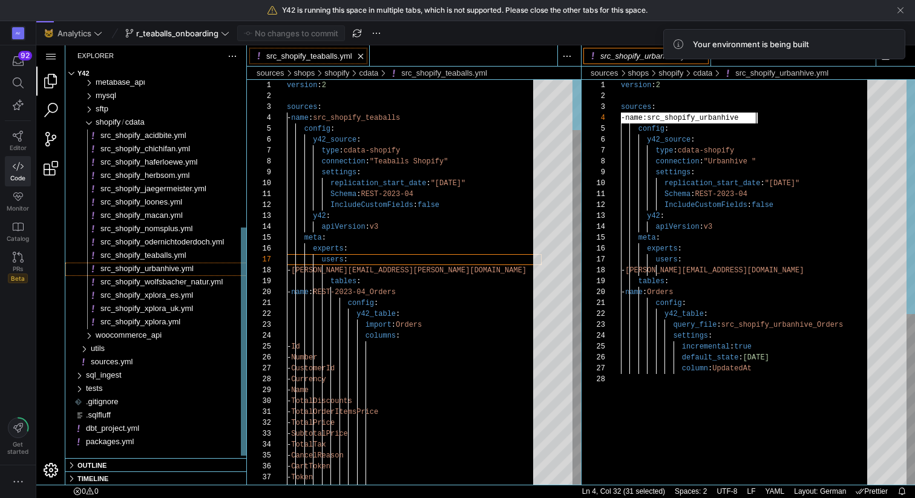
scroll to position [33, 136]
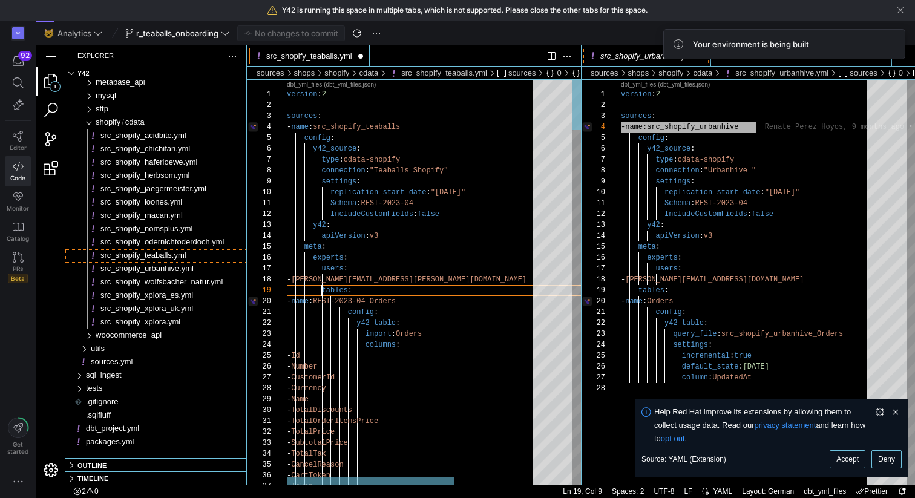
scroll to position [0, 128]
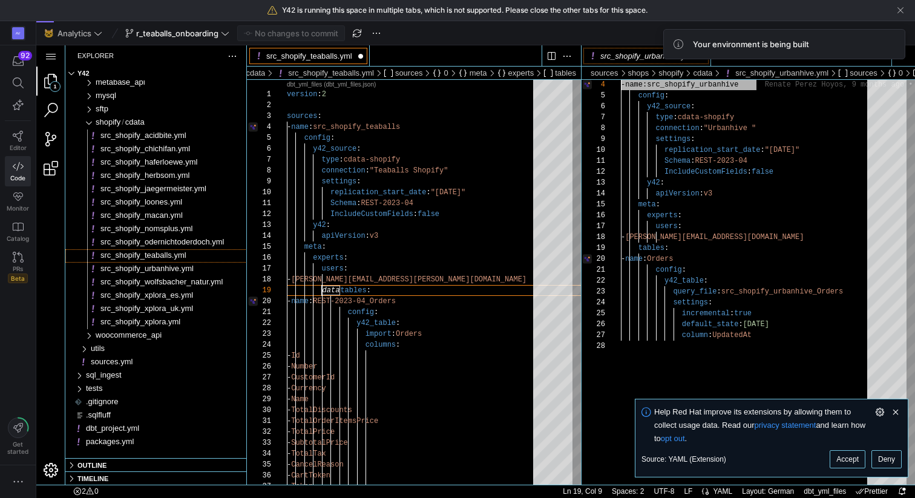
click at [814, 21] on y42-top-nav "🐱 Analytics r_teaballs_onboarding No changes to commit" at bounding box center [475, 33] width 879 height 24
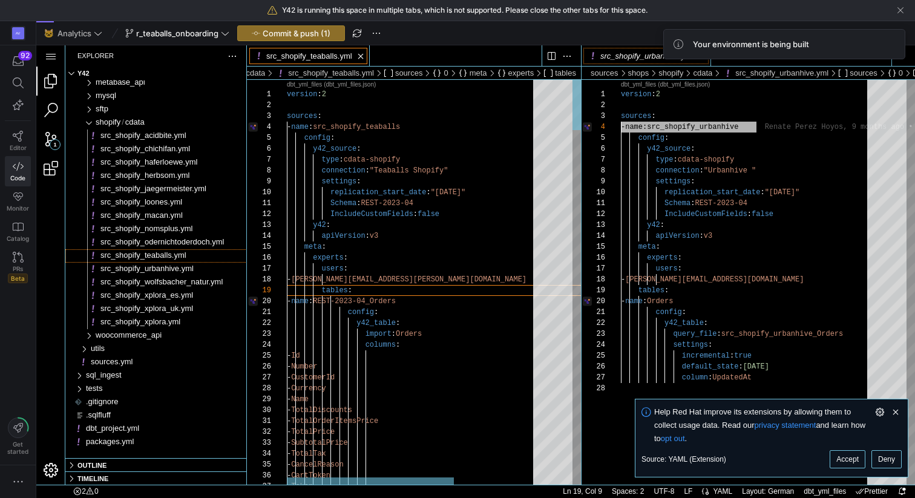
scroll to position [22, 31]
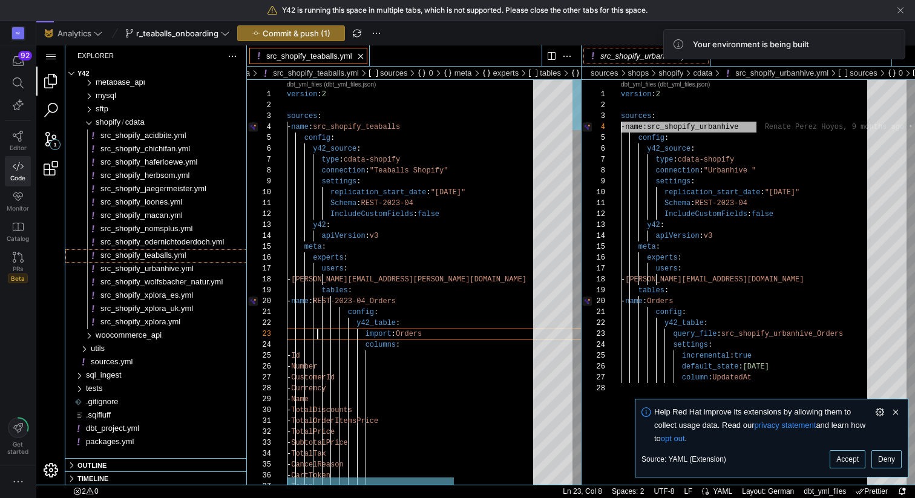
scroll to position [0, 129]
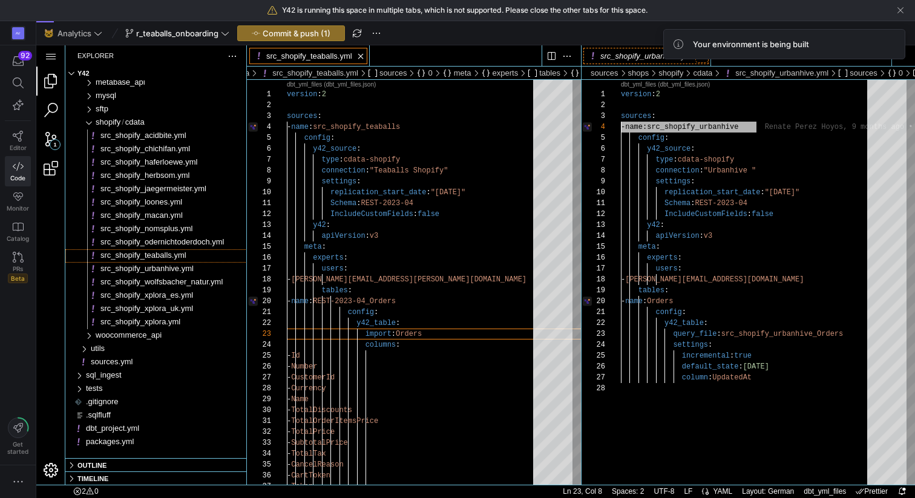
click at [705, 60] on link "Close (⌘W)" at bounding box center [701, 56] width 13 height 13
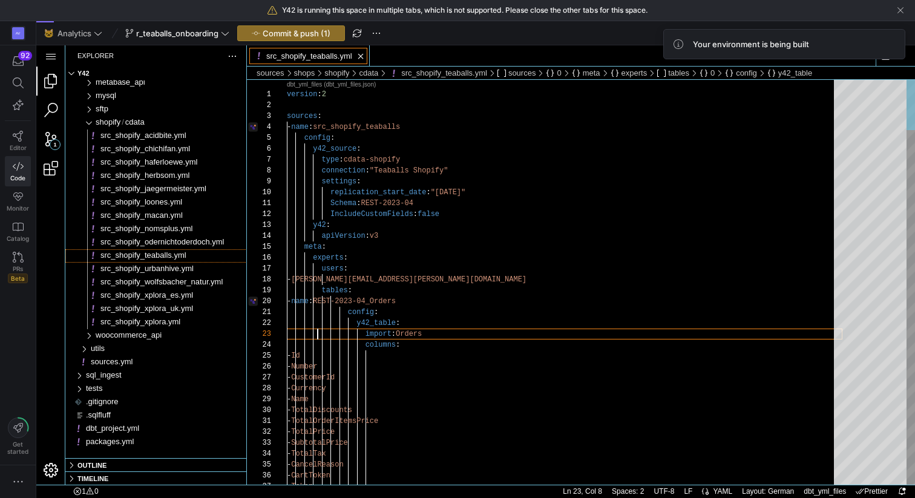
scroll to position [0, 0]
click at [884, 59] on div "Your environment is being built" at bounding box center [784, 44] width 242 height 30
click at [883, 60] on Down"] "Split Editor Right (⌃⇧⌥⌘7)\a[⌥] Split Editor Down" at bounding box center [885, 56] width 13 height 13
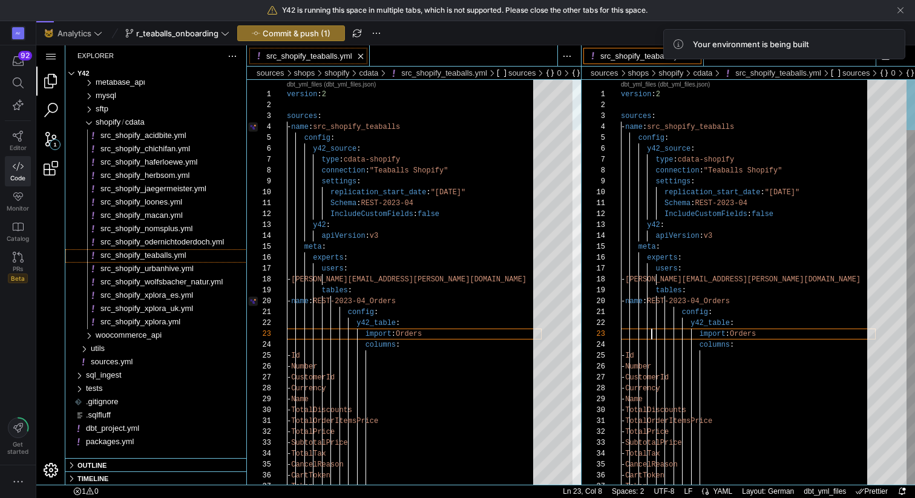
scroll to position [22, 31]
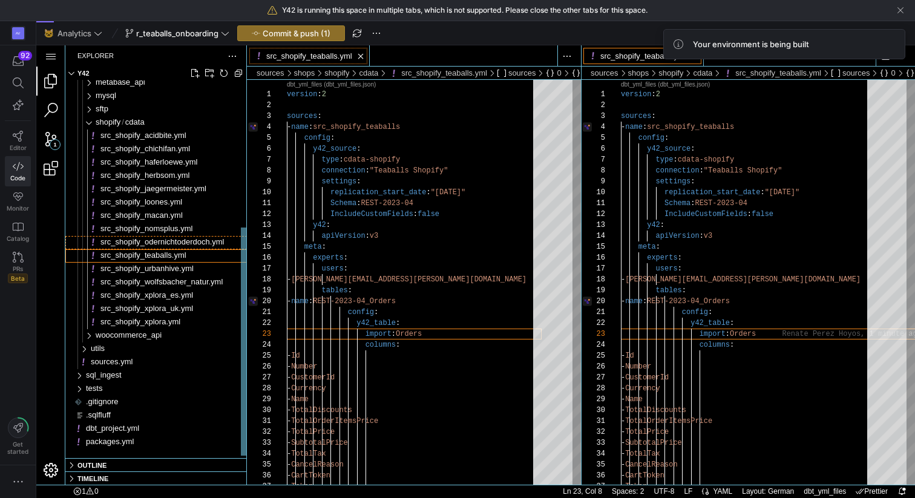
click at [153, 241] on span "src_shopify_odernichtoderdoch.yml" at bounding box center [162, 241] width 124 height 9
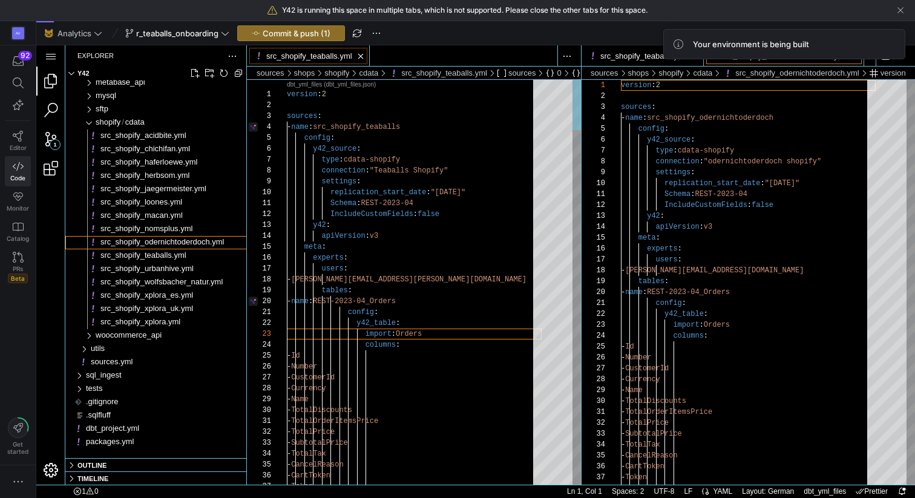
scroll to position [109, 0]
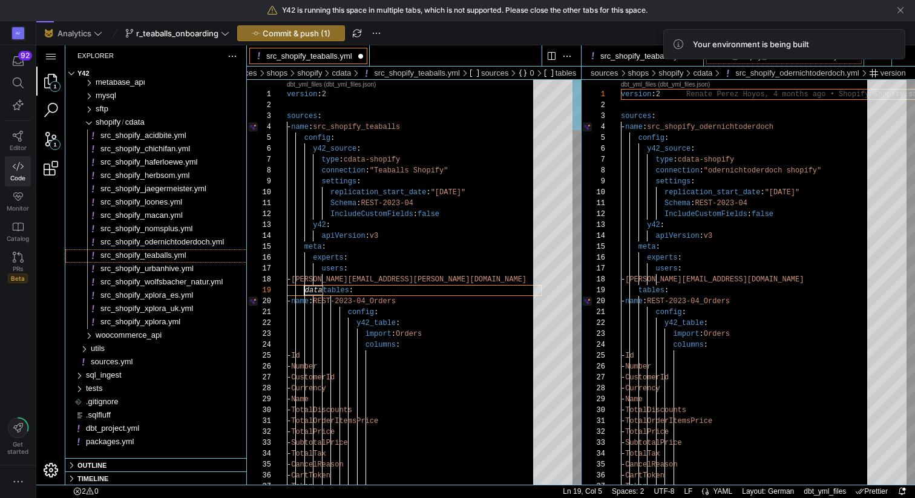
scroll to position [0, 41]
type textarea "config: y42_table: import: Orders columns: - Id - Number - CustomerId - Currenc…"
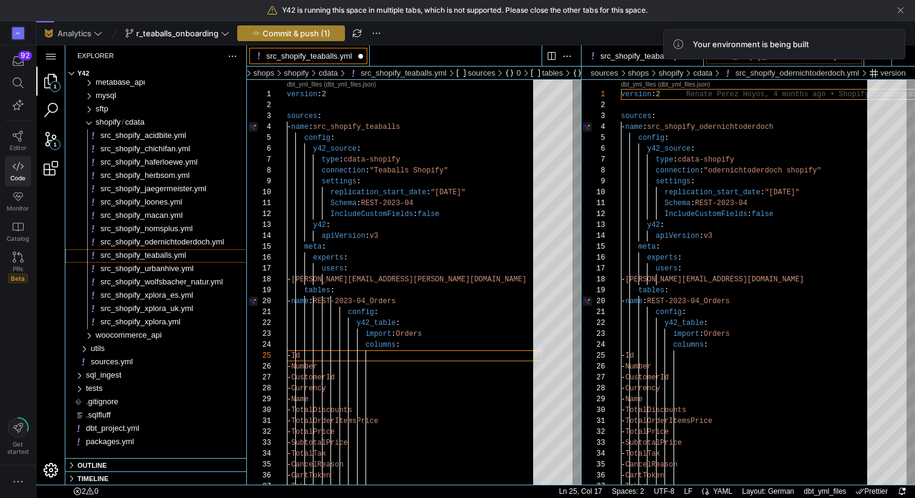
click at [310, 33] on span "Commit & push (1)" at bounding box center [297, 33] width 68 height 10
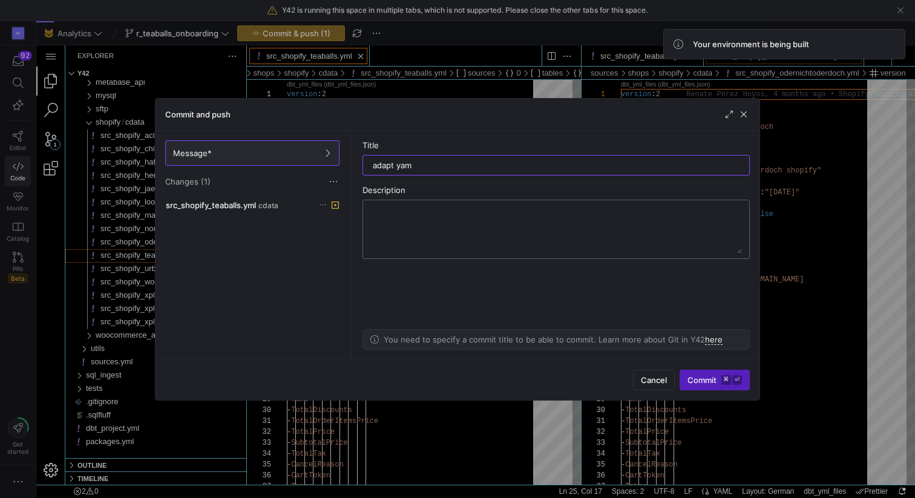
type input "adapt yaml"
click at [704, 385] on span "submit" at bounding box center [714, 379] width 69 height 19
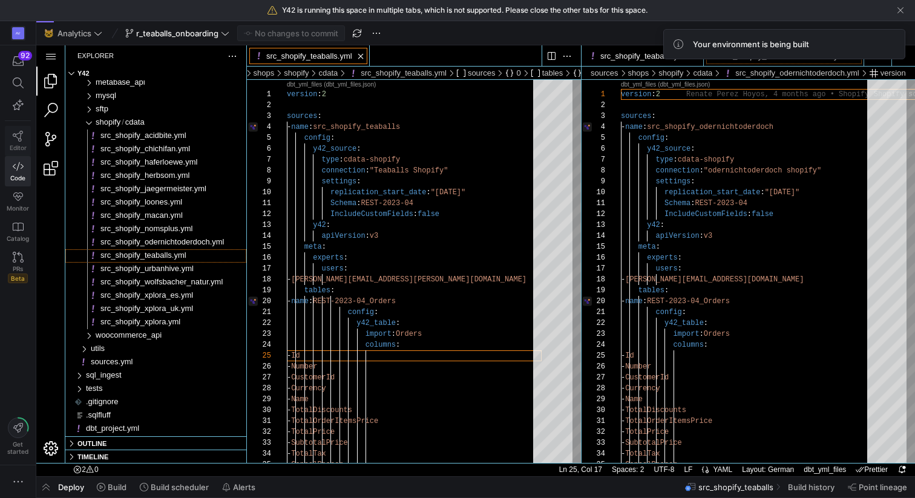
click at [16, 137] on icon at bounding box center [18, 136] width 10 height 11
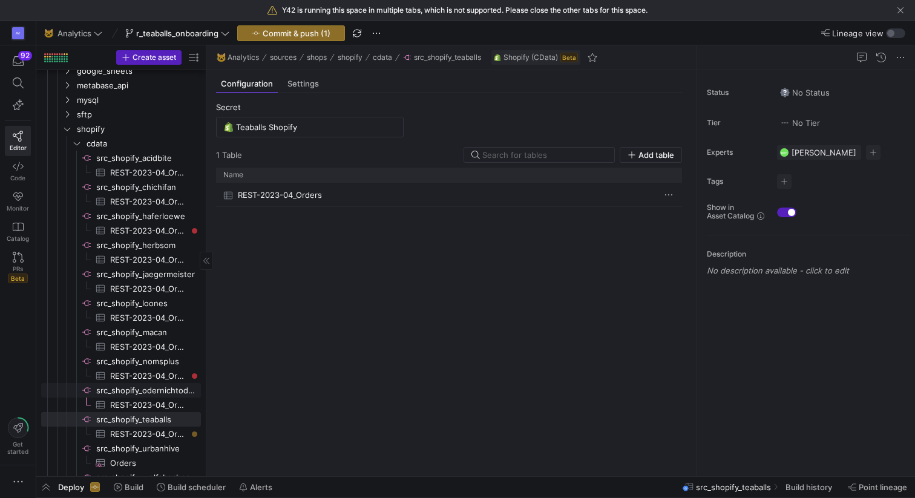
scroll to position [254, 0]
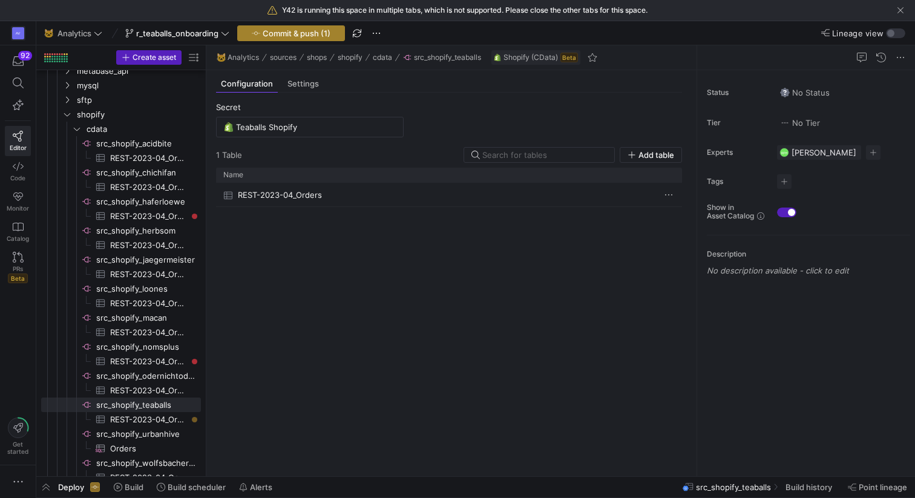
click at [310, 30] on span "Commit & push (1)" at bounding box center [297, 33] width 68 height 10
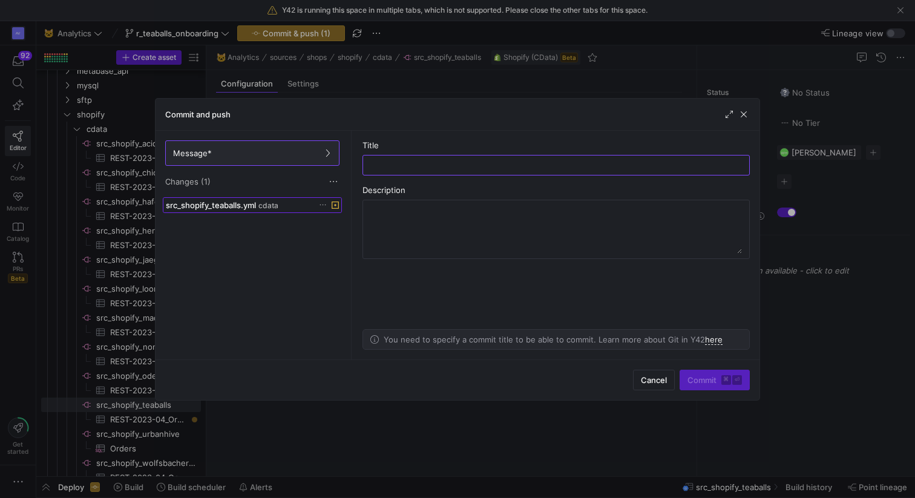
click at [254, 205] on span "src_shopify_teaballs.yml" at bounding box center [211, 205] width 90 height 10
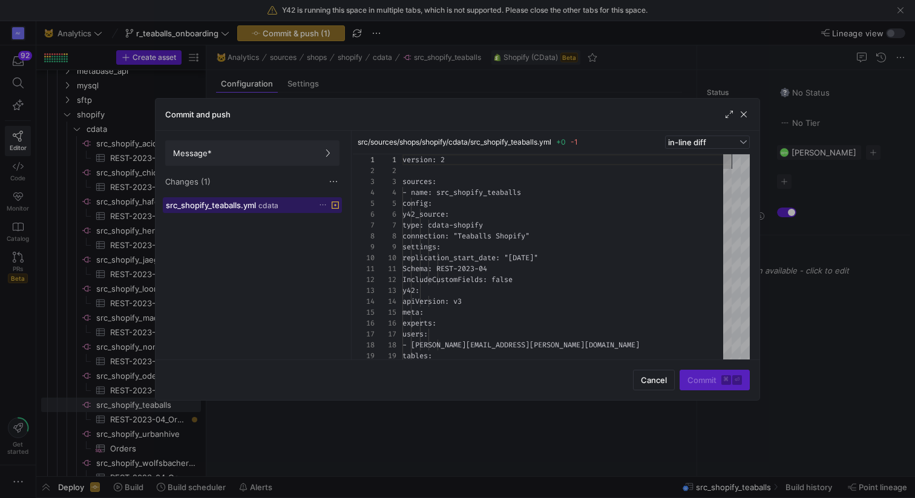
scroll to position [109, 0]
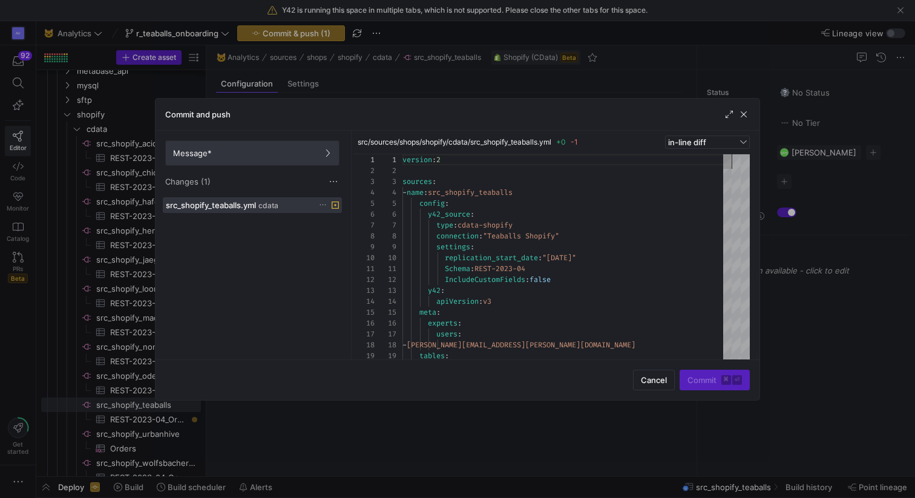
click at [307, 157] on span "Message*" at bounding box center [252, 153] width 159 height 10
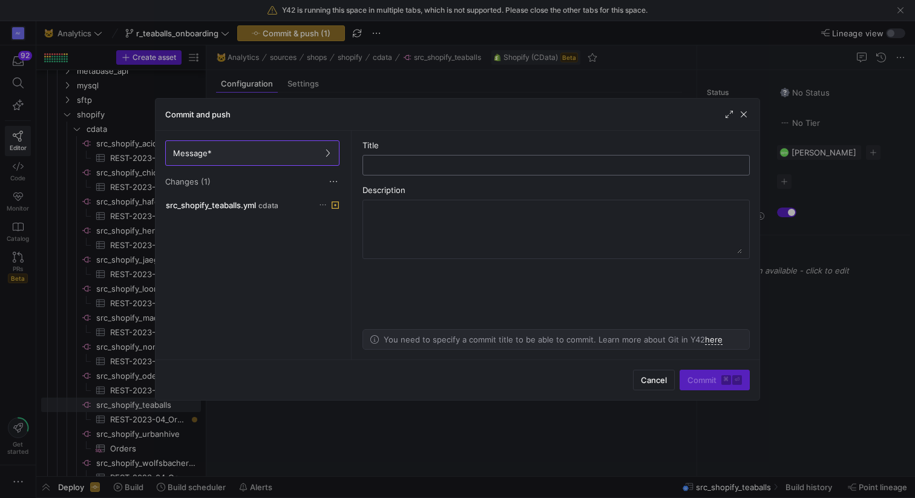
click at [431, 161] on input "text" at bounding box center [556, 165] width 367 height 10
type input "adapt yaml"
click at [708, 379] on span "Commit ⌘ ⏎" at bounding box center [715, 380] width 54 height 10
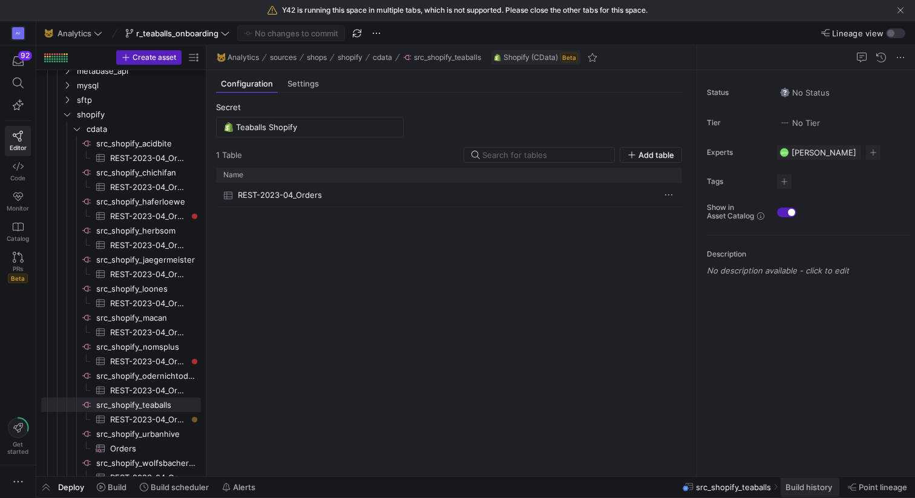
click at [798, 490] on span "Build history" at bounding box center [809, 487] width 47 height 10
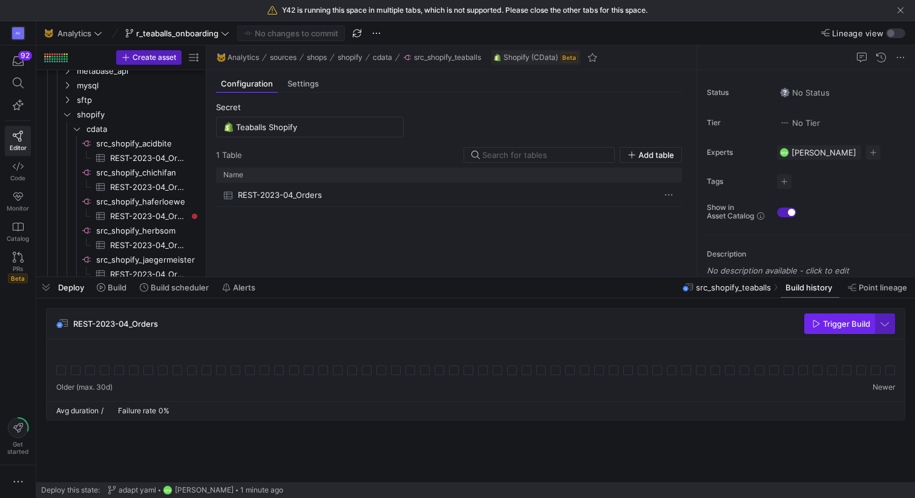
click at [824, 324] on span "Trigger Build" at bounding box center [846, 324] width 47 height 10
click at [63, 371] on icon at bounding box center [61, 371] width 10 height 10
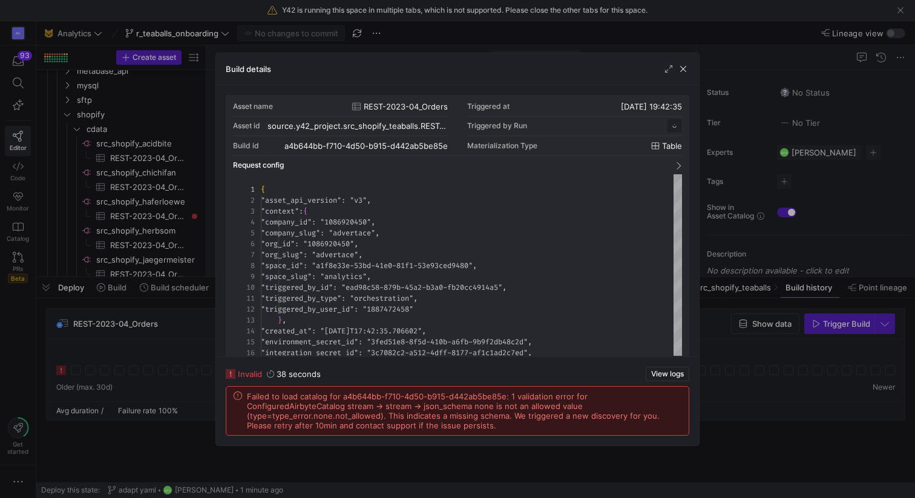
scroll to position [109, 0]
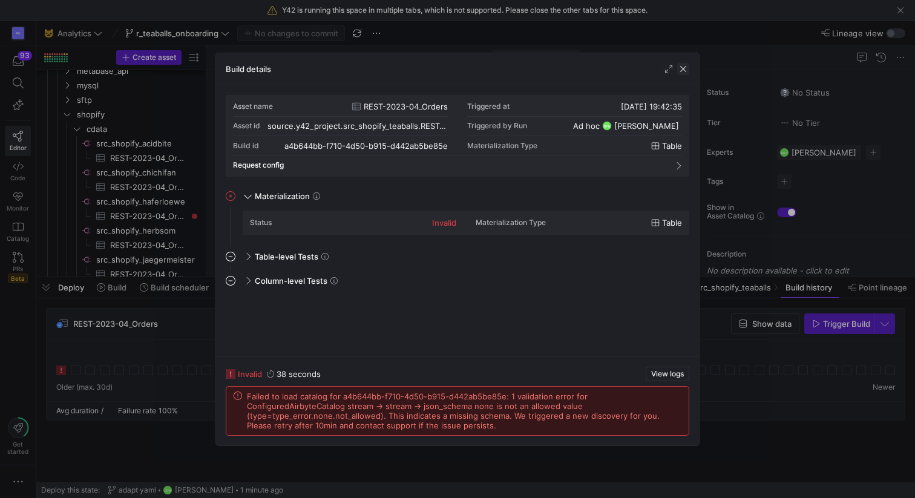
click at [685, 69] on span "button" at bounding box center [683, 69] width 12 height 12
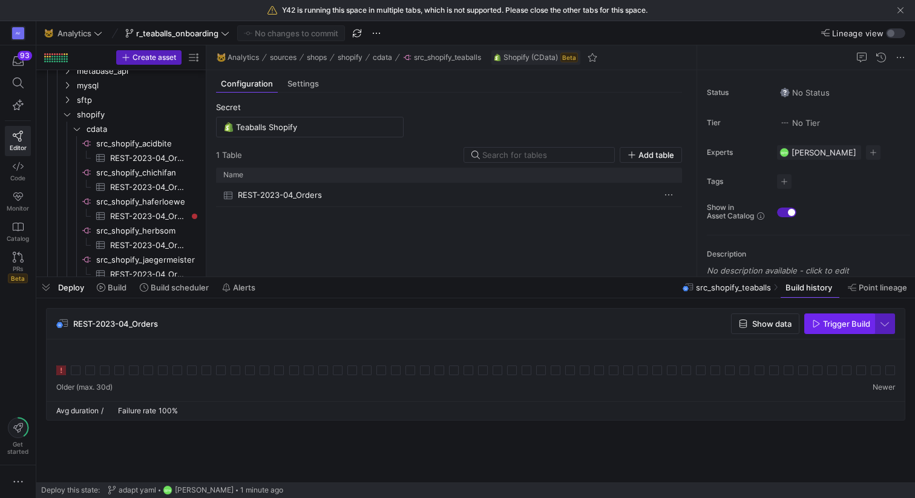
click at [836, 323] on span "Trigger Build" at bounding box center [846, 324] width 47 height 10
